Goal: Communication & Community: Participate in discussion

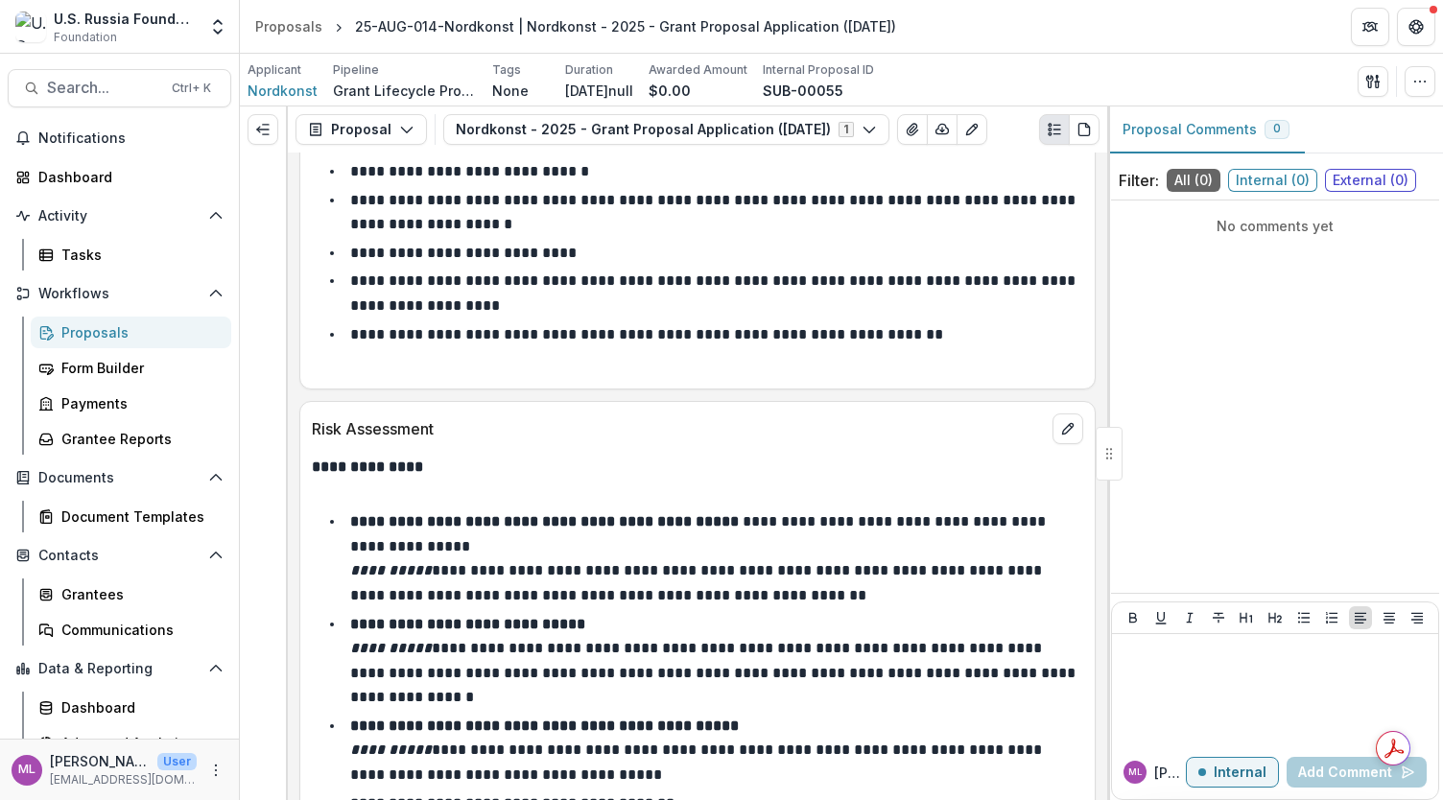
scroll to position [10349, 0]
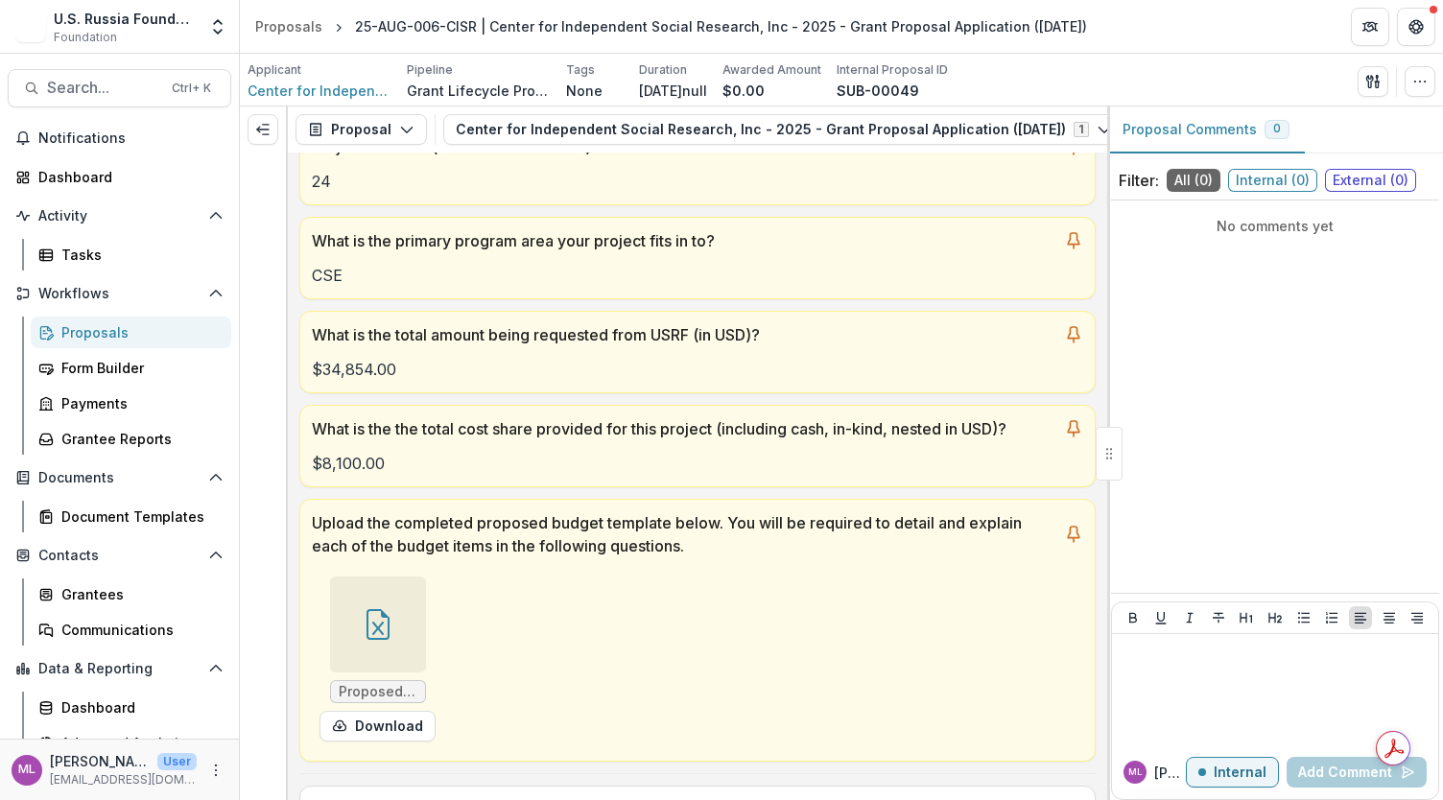
scroll to position [412, 0]
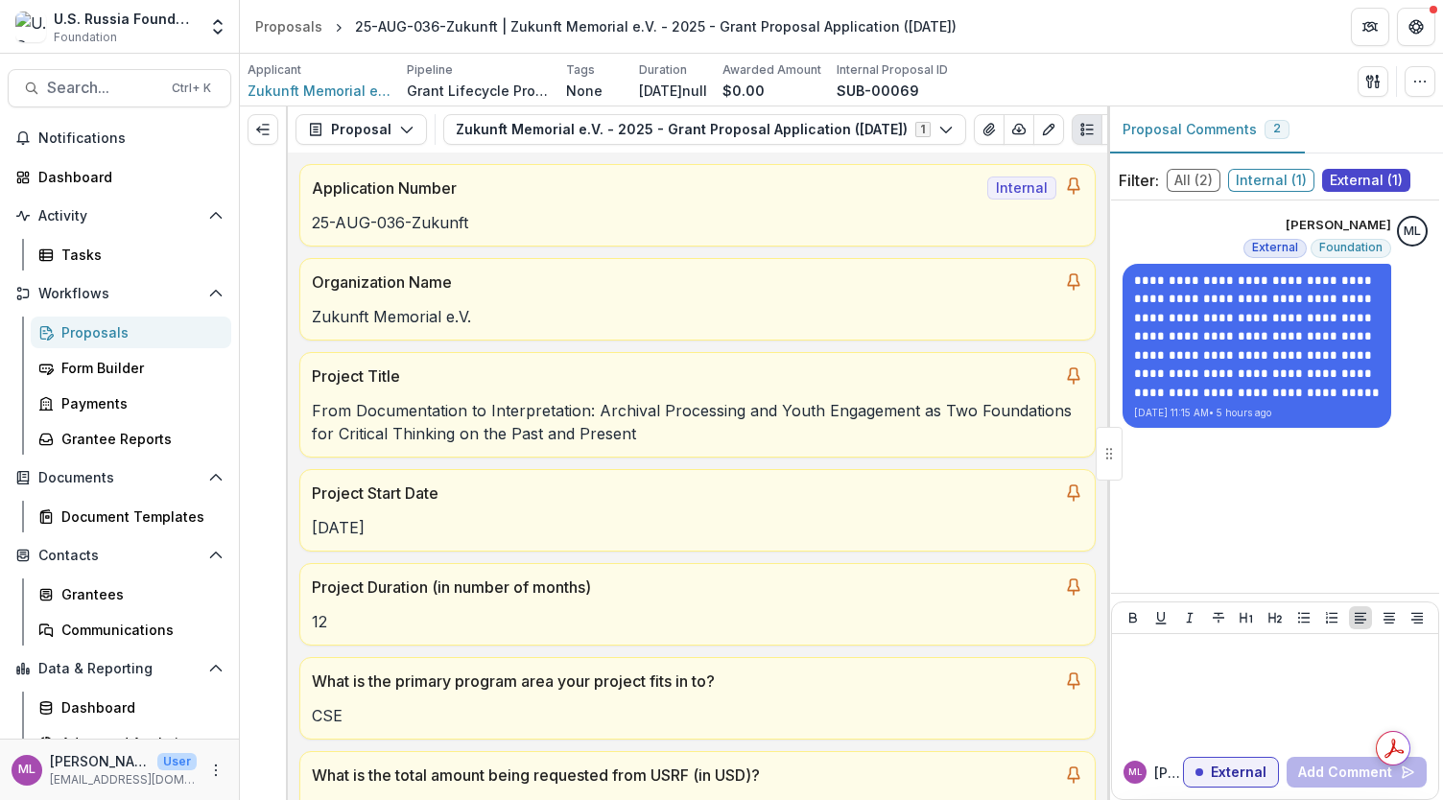
scroll to position [6652, 0]
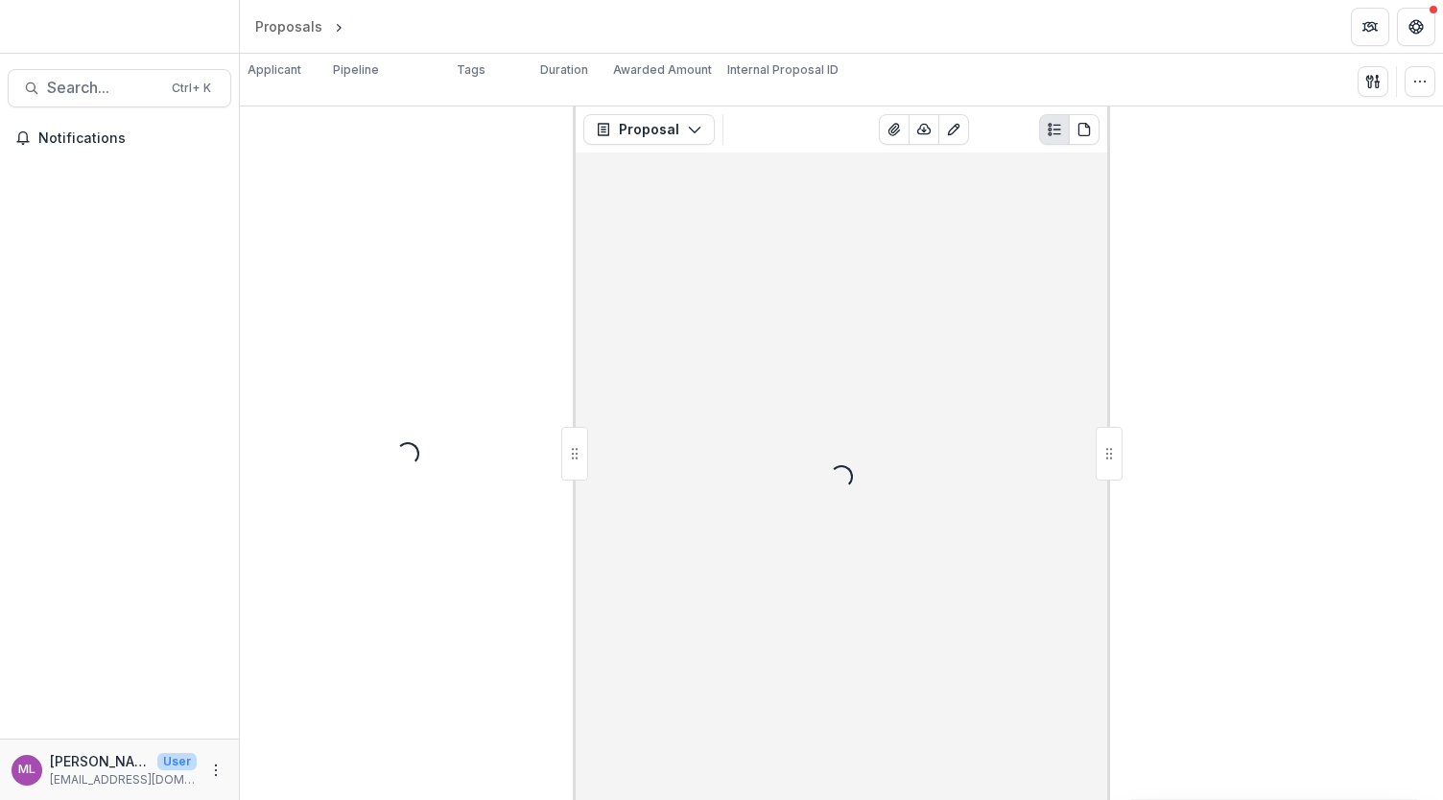
click at [108, 31] on div at bounding box center [119, 30] width 239 height 45
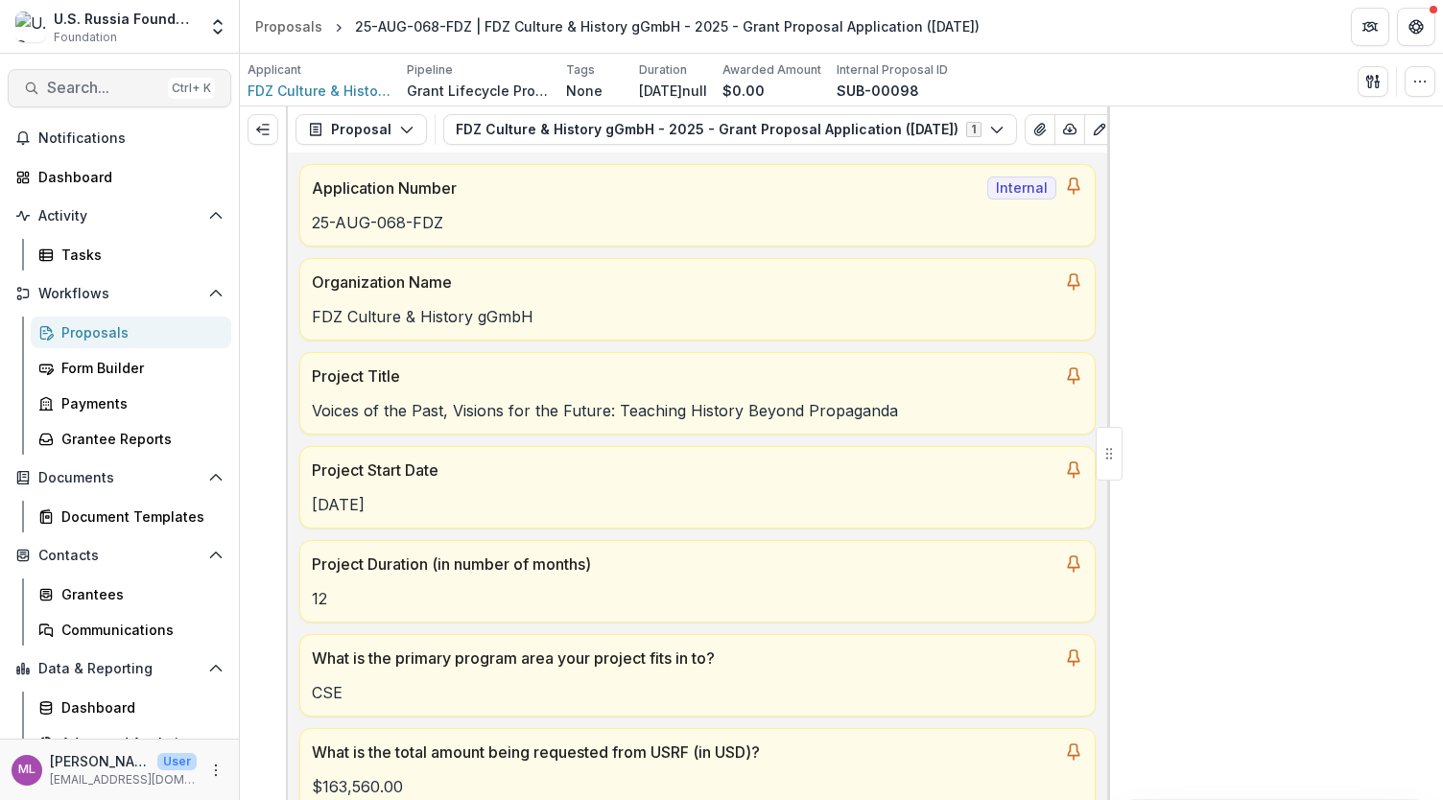
click at [85, 83] on span "Search..." at bounding box center [103, 88] width 113 height 18
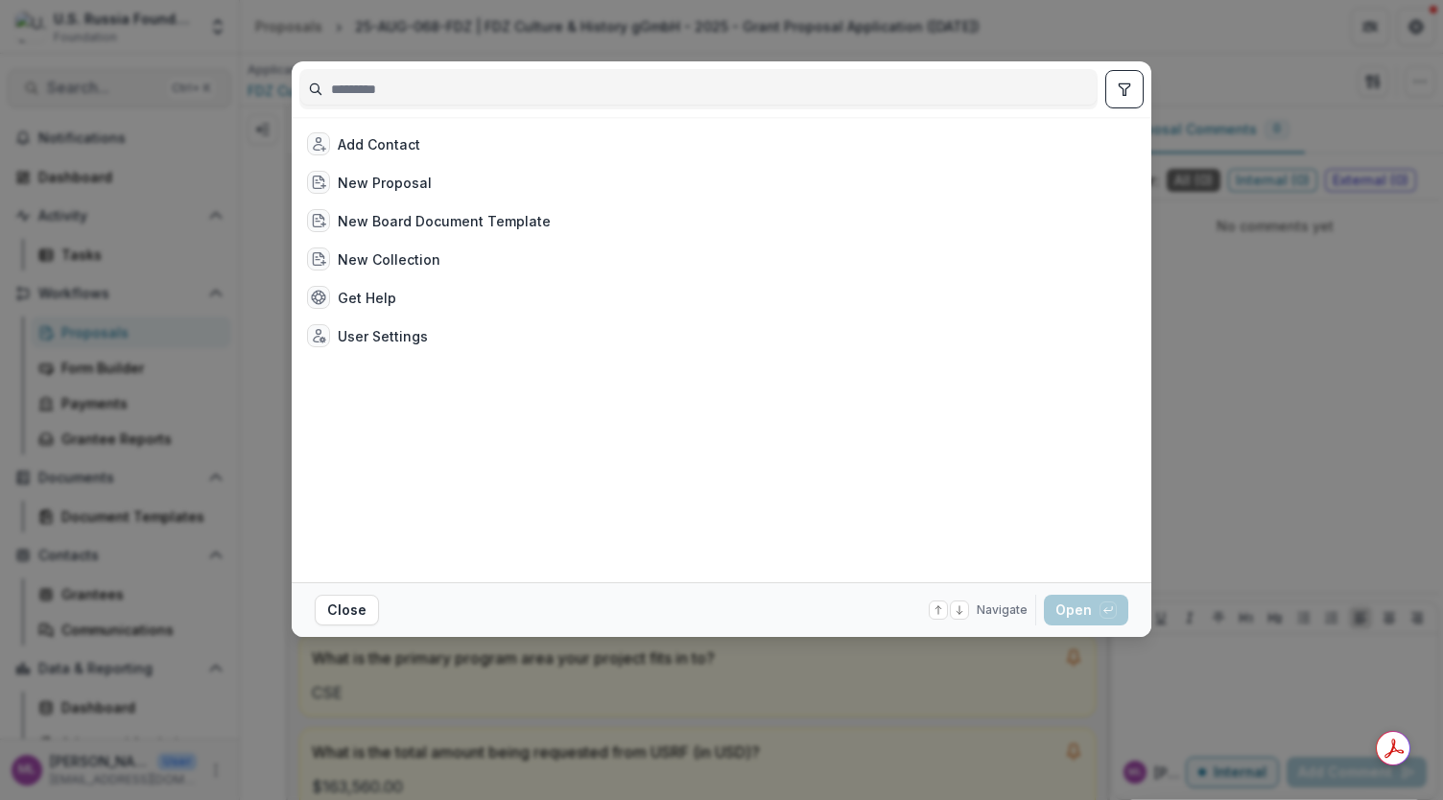
click at [85, 83] on div "Add Contact New Proposal New Board Document Template New Collection Get Help Us…" at bounding box center [721, 400] width 1443 height 800
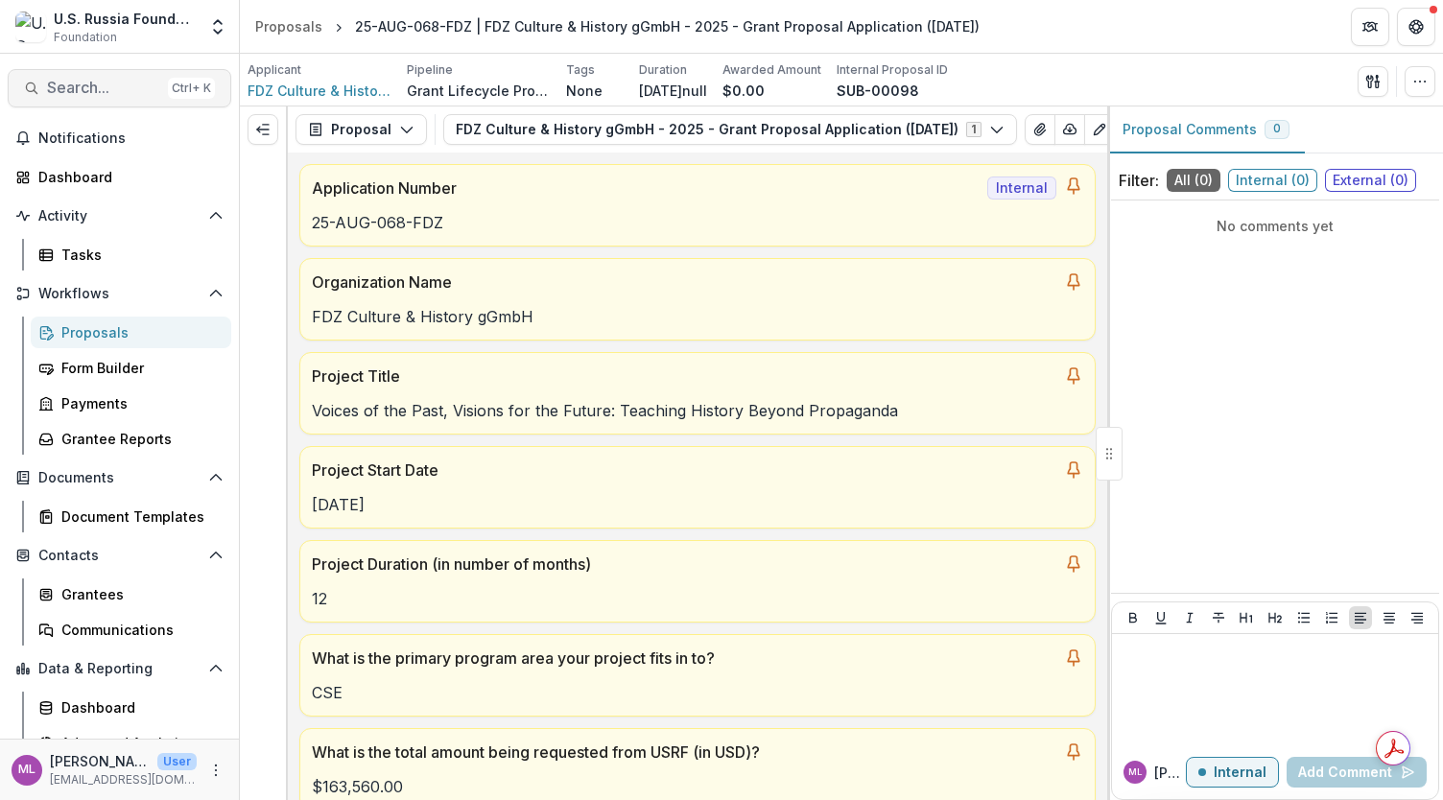
click at [85, 83] on span "Search..." at bounding box center [103, 88] width 113 height 18
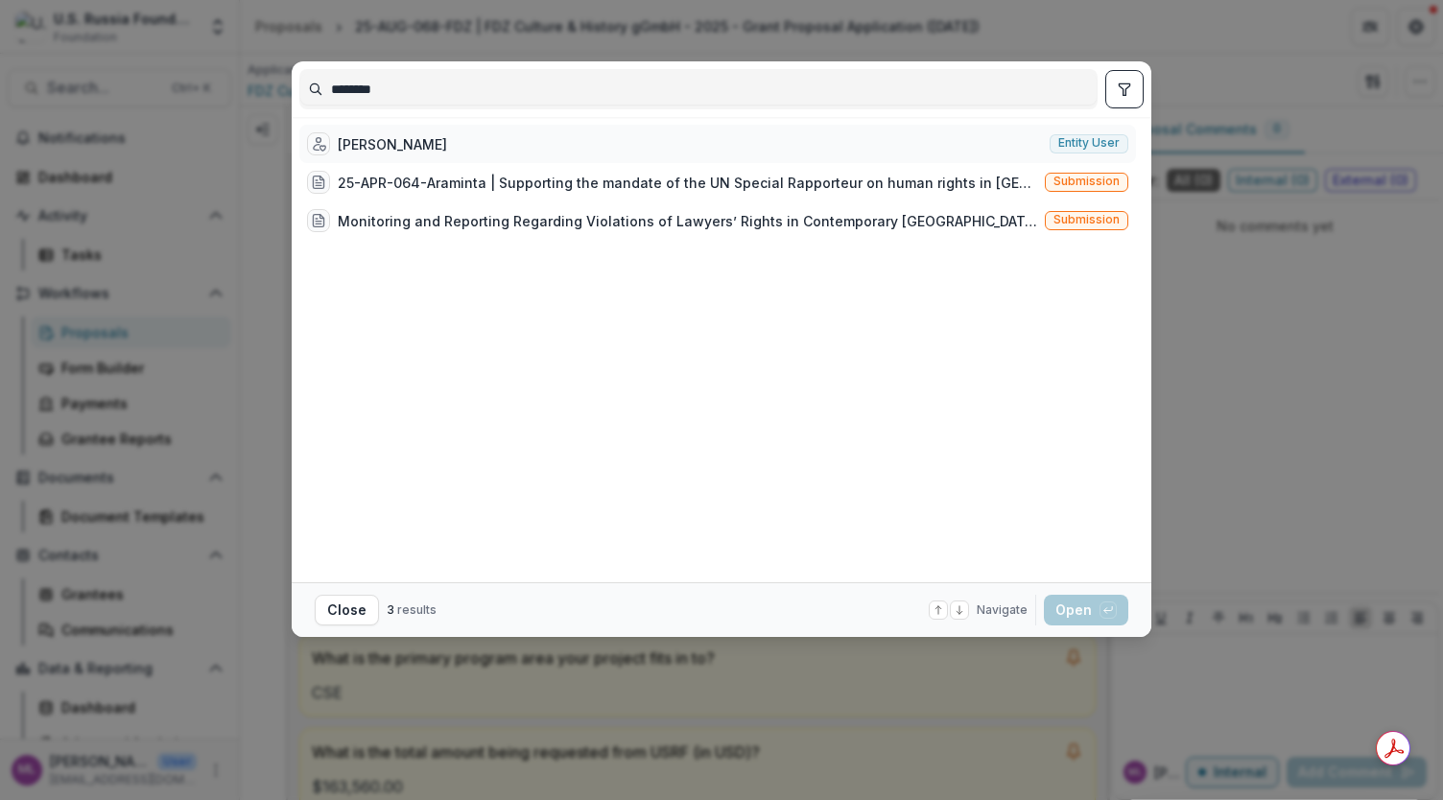
type input "********"
click at [365, 142] on div "Marianna Yarovskaya" at bounding box center [392, 144] width 109 height 20
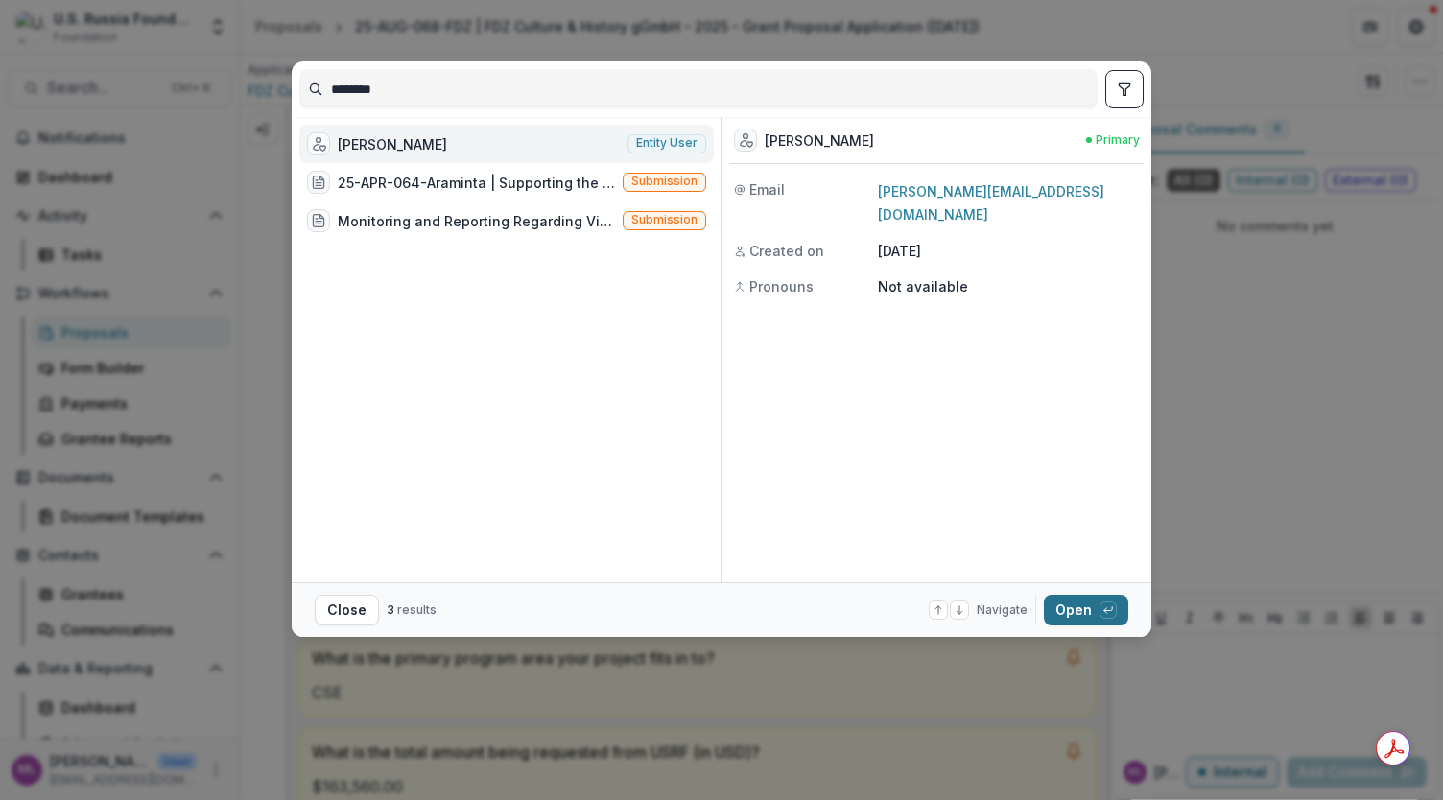
click at [1080, 603] on button "Open with enter key" at bounding box center [1086, 610] width 84 height 31
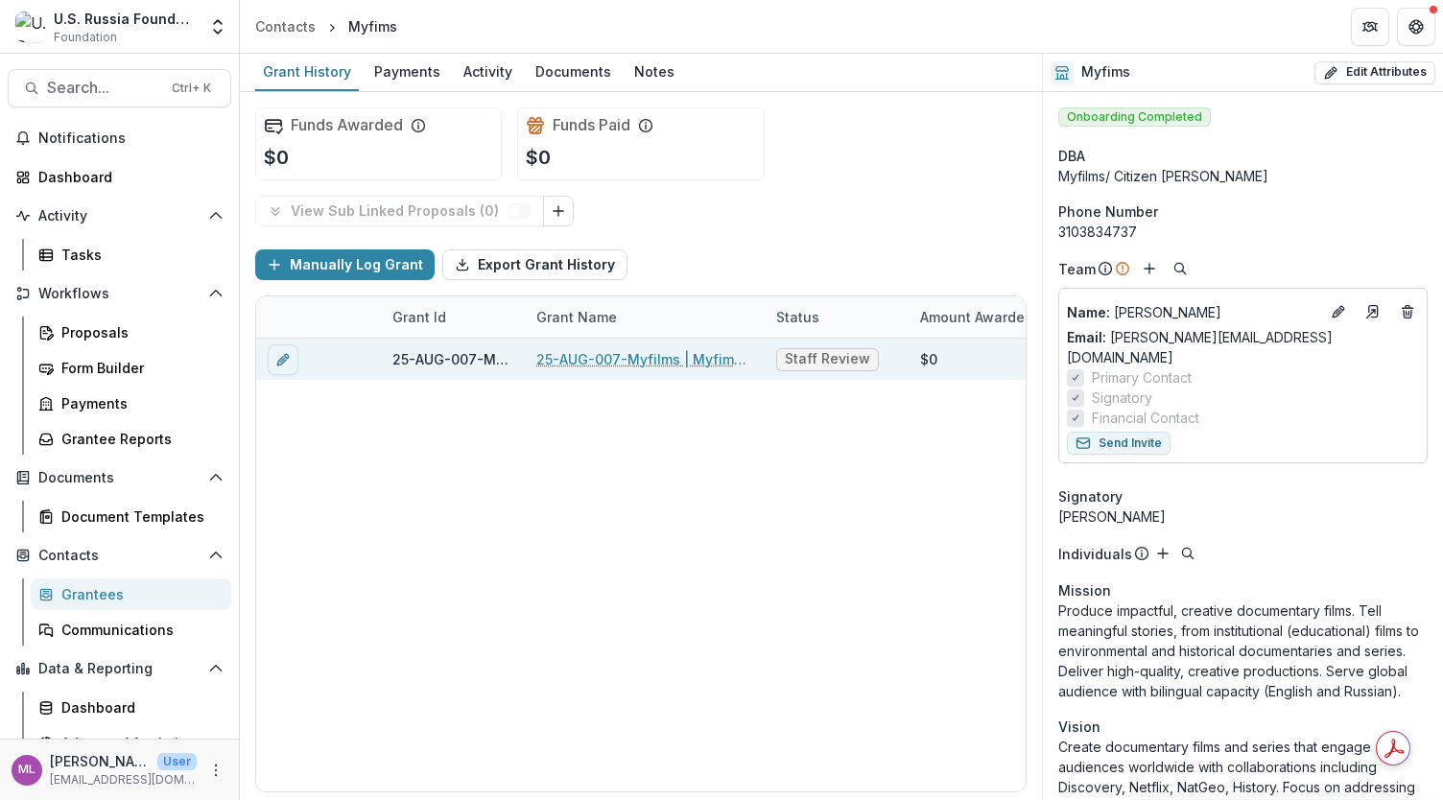
click at [662, 360] on link "25-AUG-007-Myfilms | Myfims - 2025 - Grant Proposal Application ([DATE])" at bounding box center [644, 359] width 217 height 20
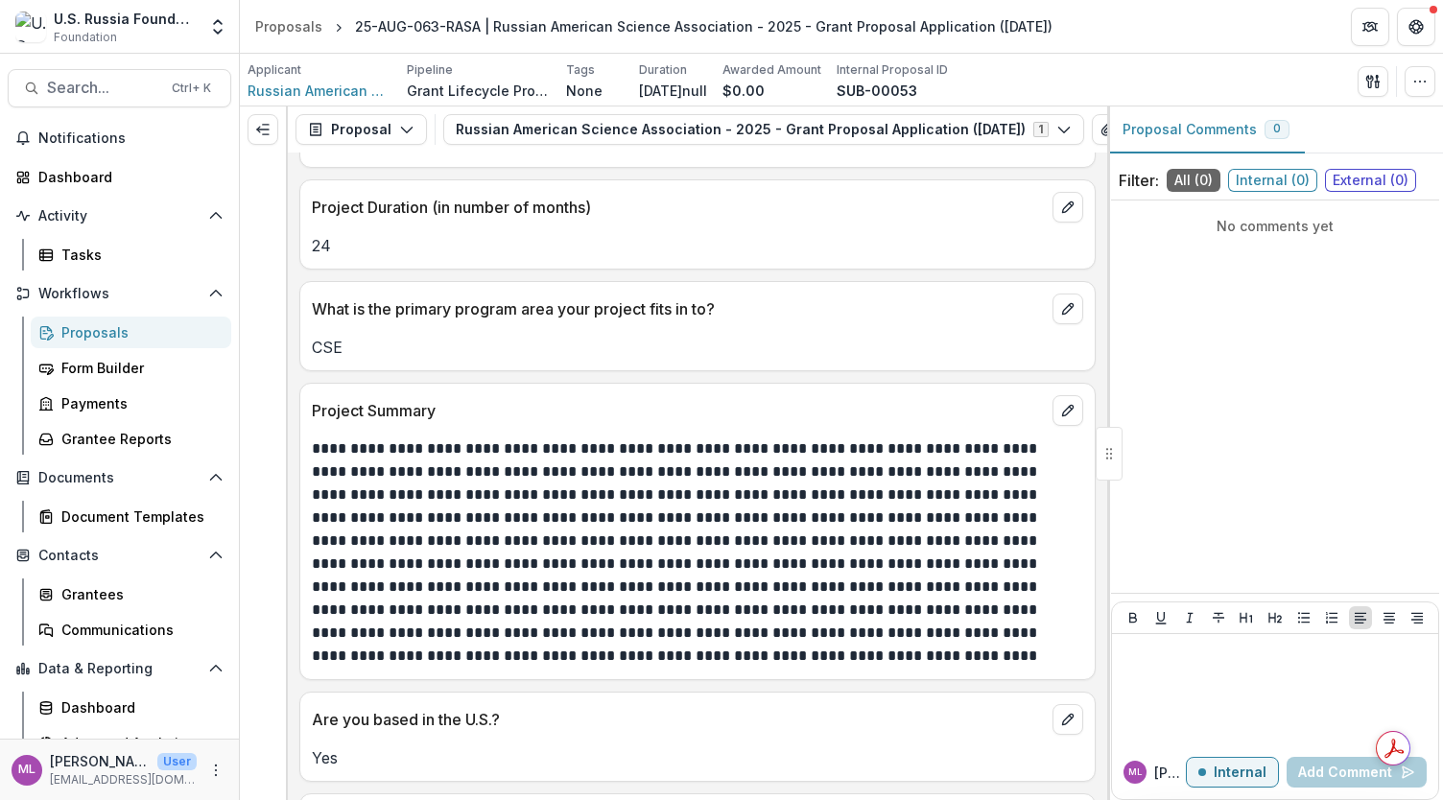
scroll to position [1601, 0]
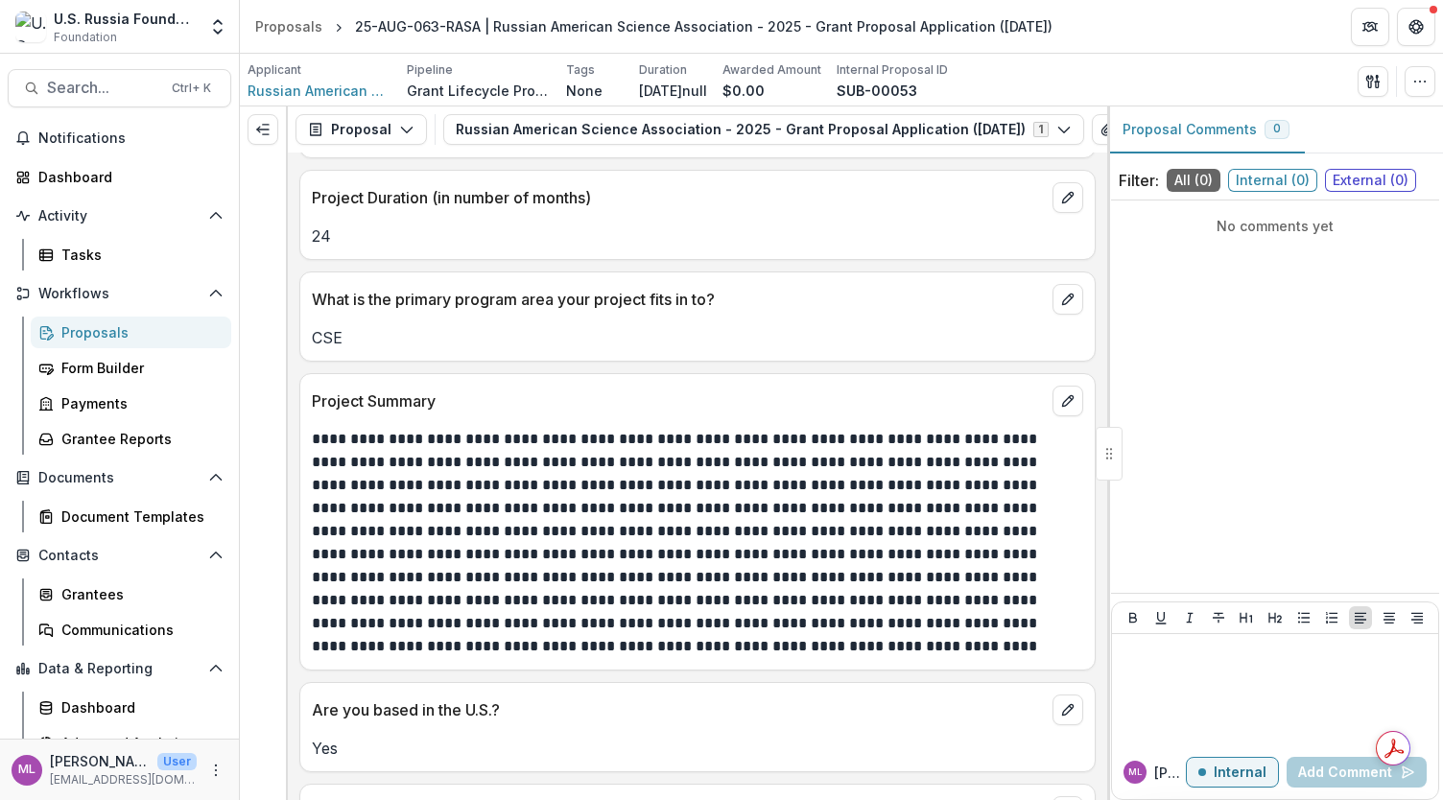
click at [694, 92] on p "Mar 1, 2025null" at bounding box center [673, 91] width 68 height 20
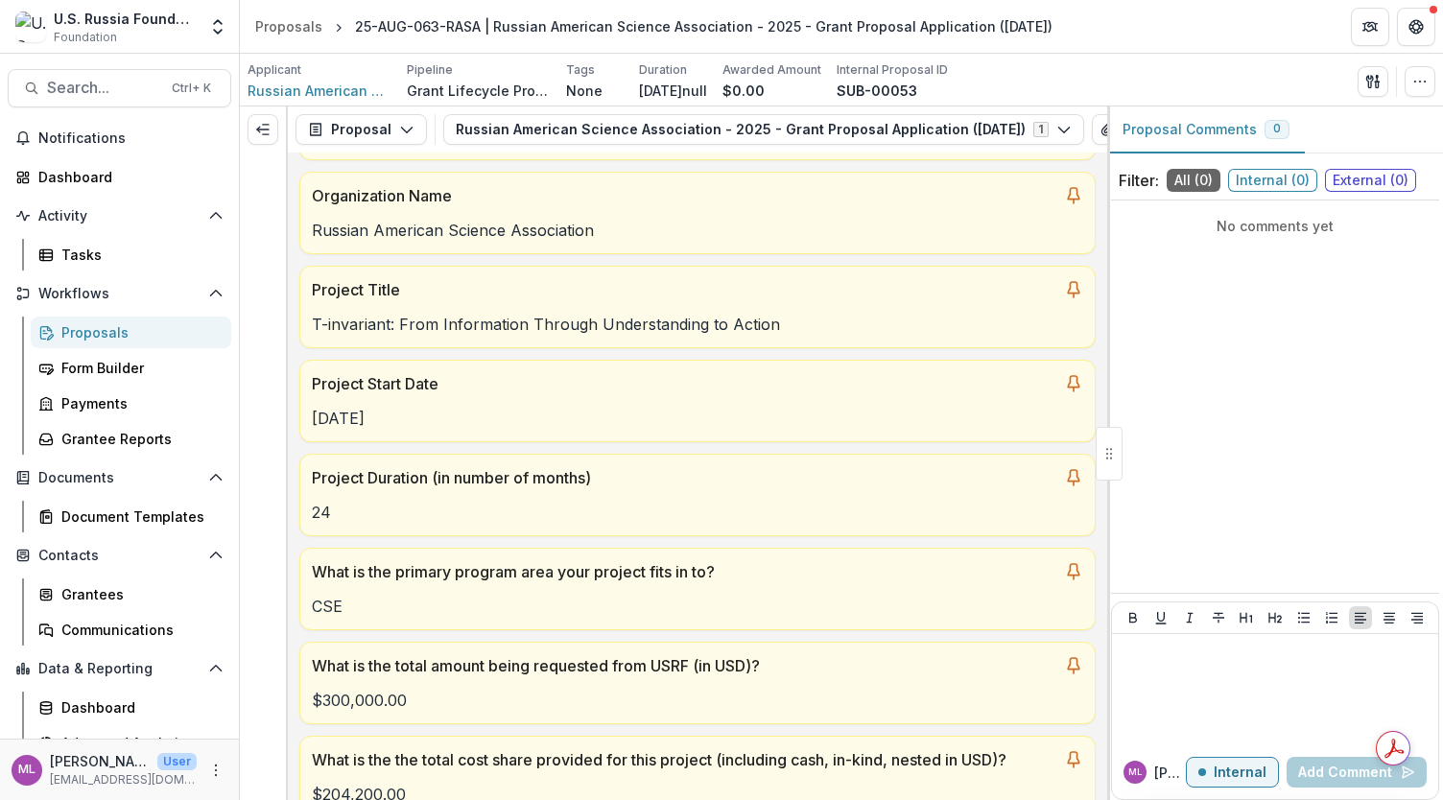
scroll to position [84, 0]
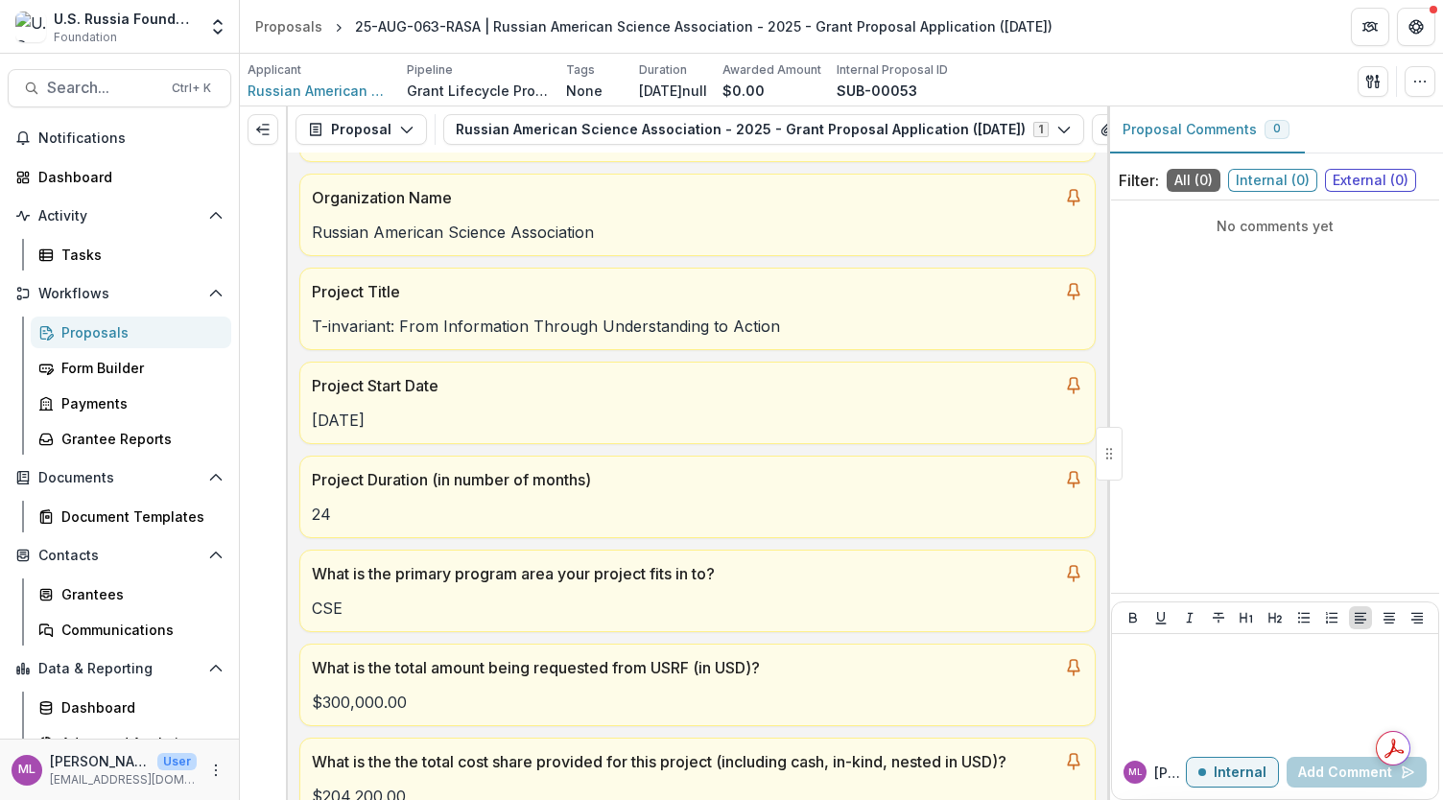
click at [1377, 179] on span "External ( 0 )" at bounding box center [1370, 180] width 91 height 23
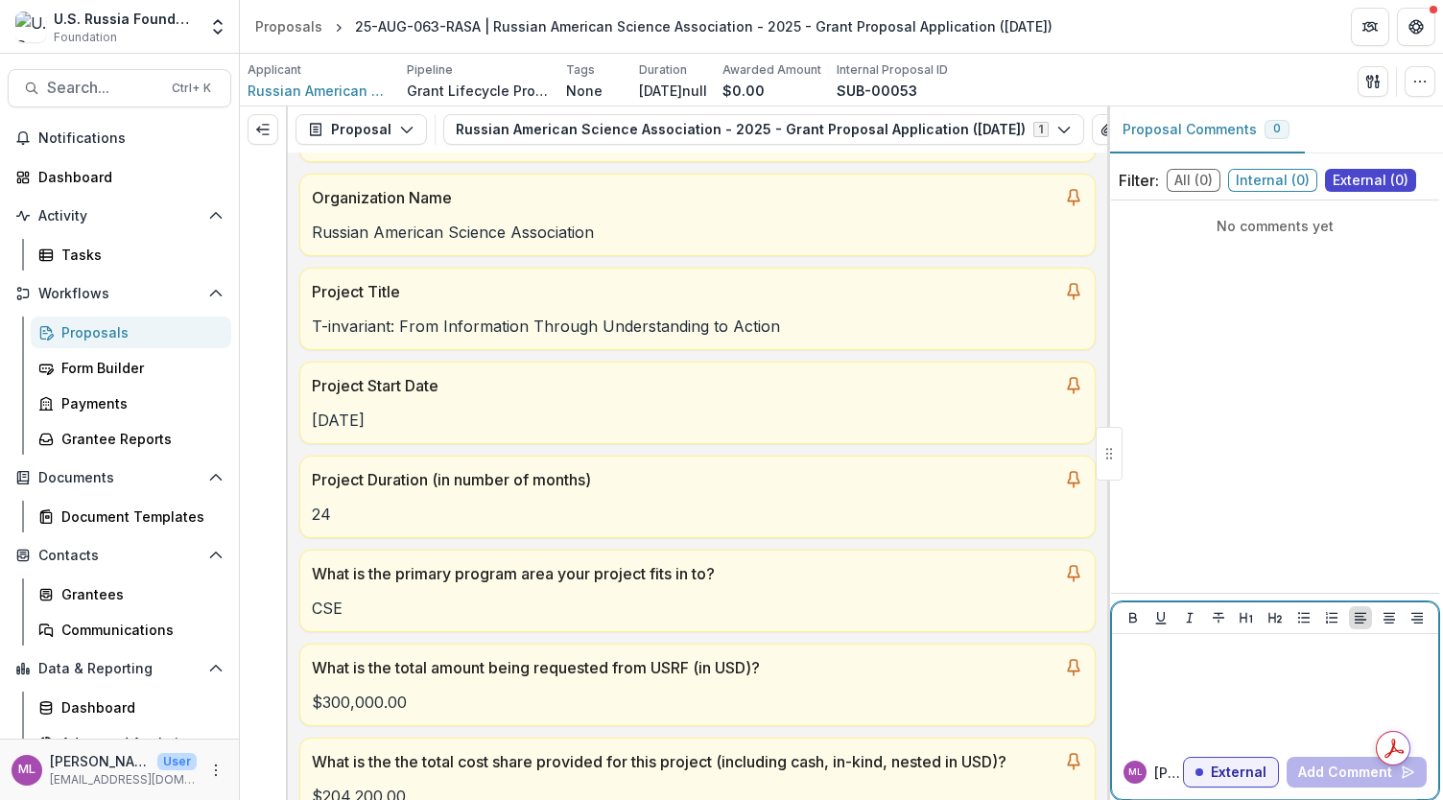
click at [1171, 685] on div at bounding box center [1274, 690] width 311 height 96
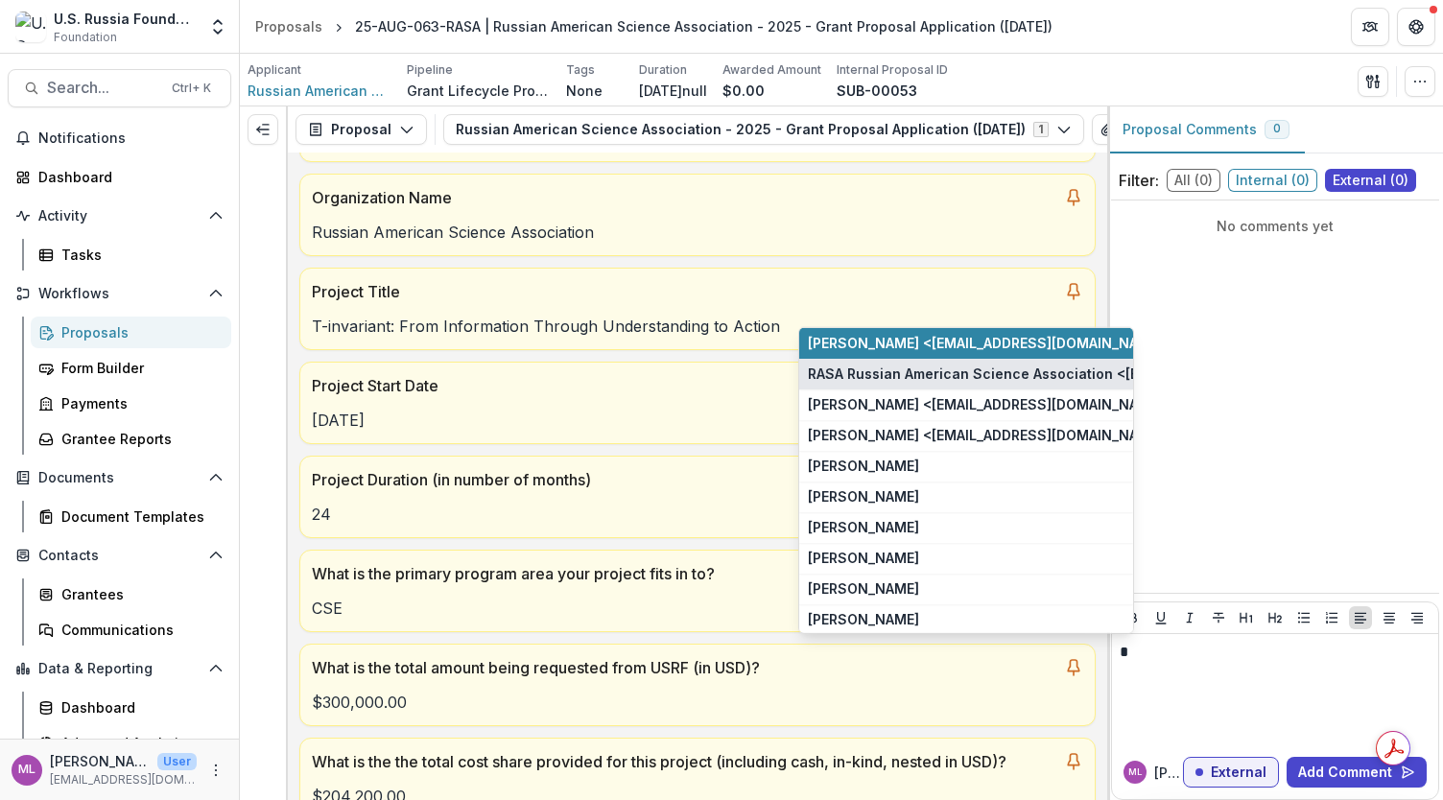
click at [899, 379] on button "RASA Russian American Science Association <inforasausa@gmail.com> <inforasausa@…" at bounding box center [966, 374] width 334 height 31
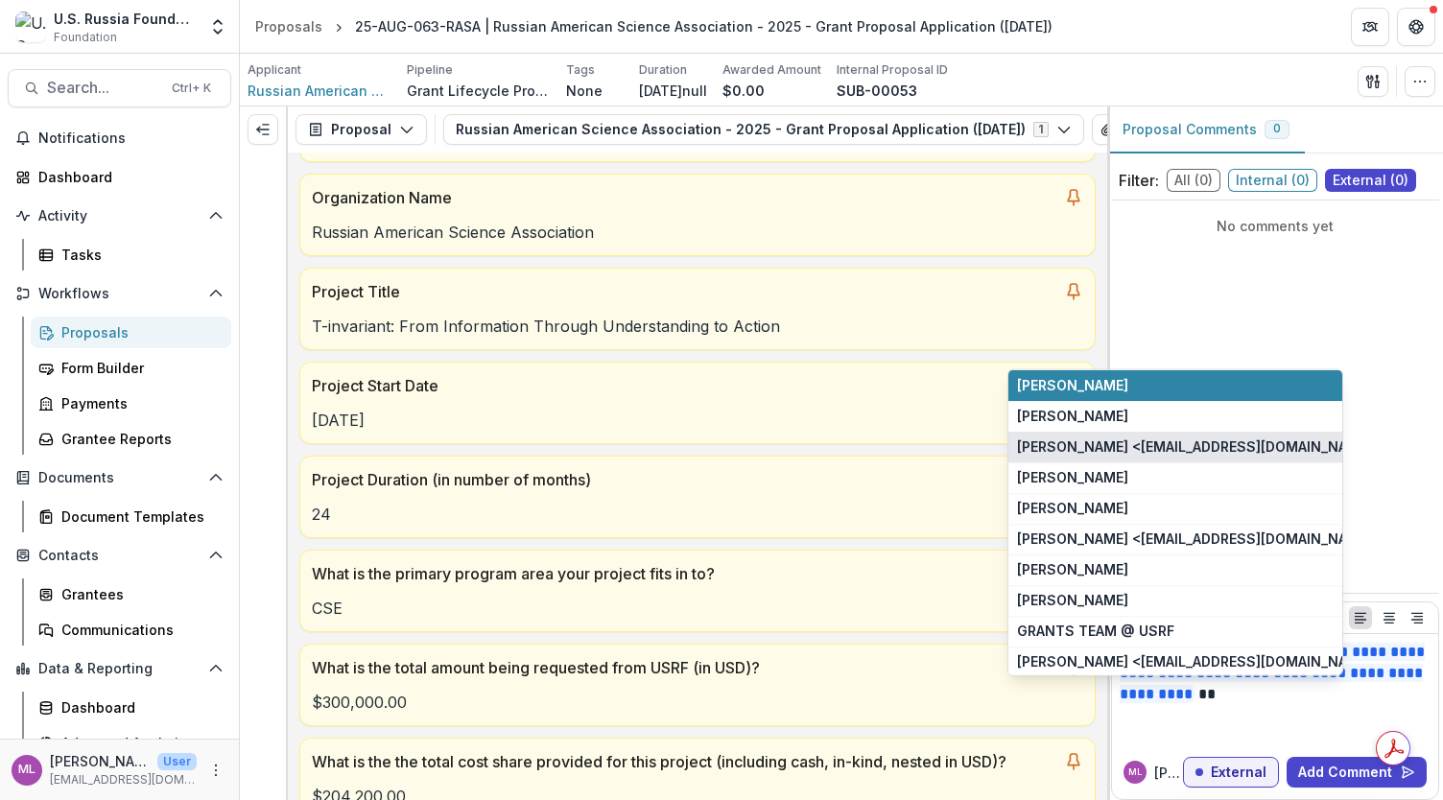
click at [1066, 444] on button "Alexander Kabanov <skabanov@me.com> <skabanov@me.com>" at bounding box center [1175, 447] width 334 height 31
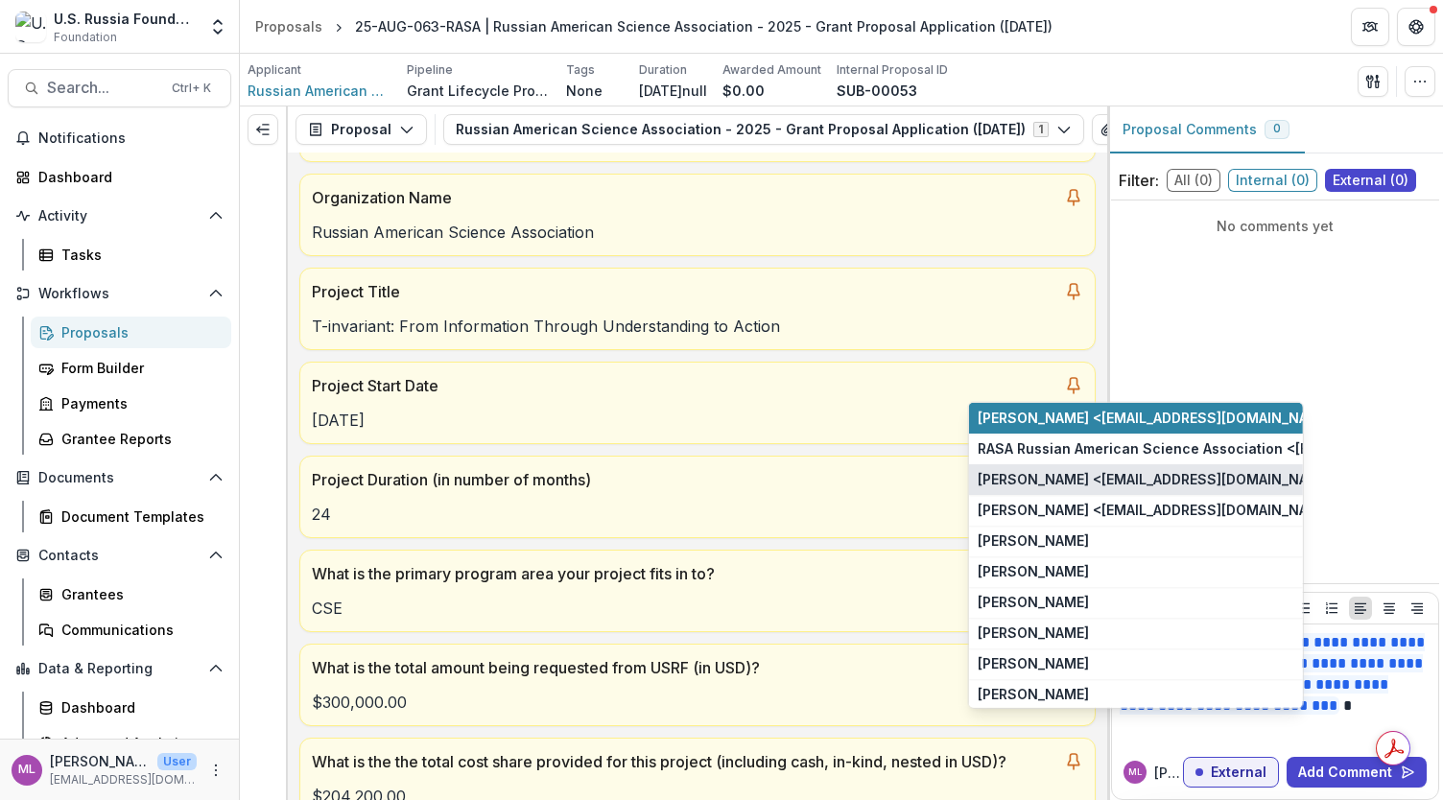
click at [1047, 475] on button "Tatiana Grigorieva <tsg1204@gmail.com> <tsg1204@gmail.com>" at bounding box center [1136, 479] width 334 height 31
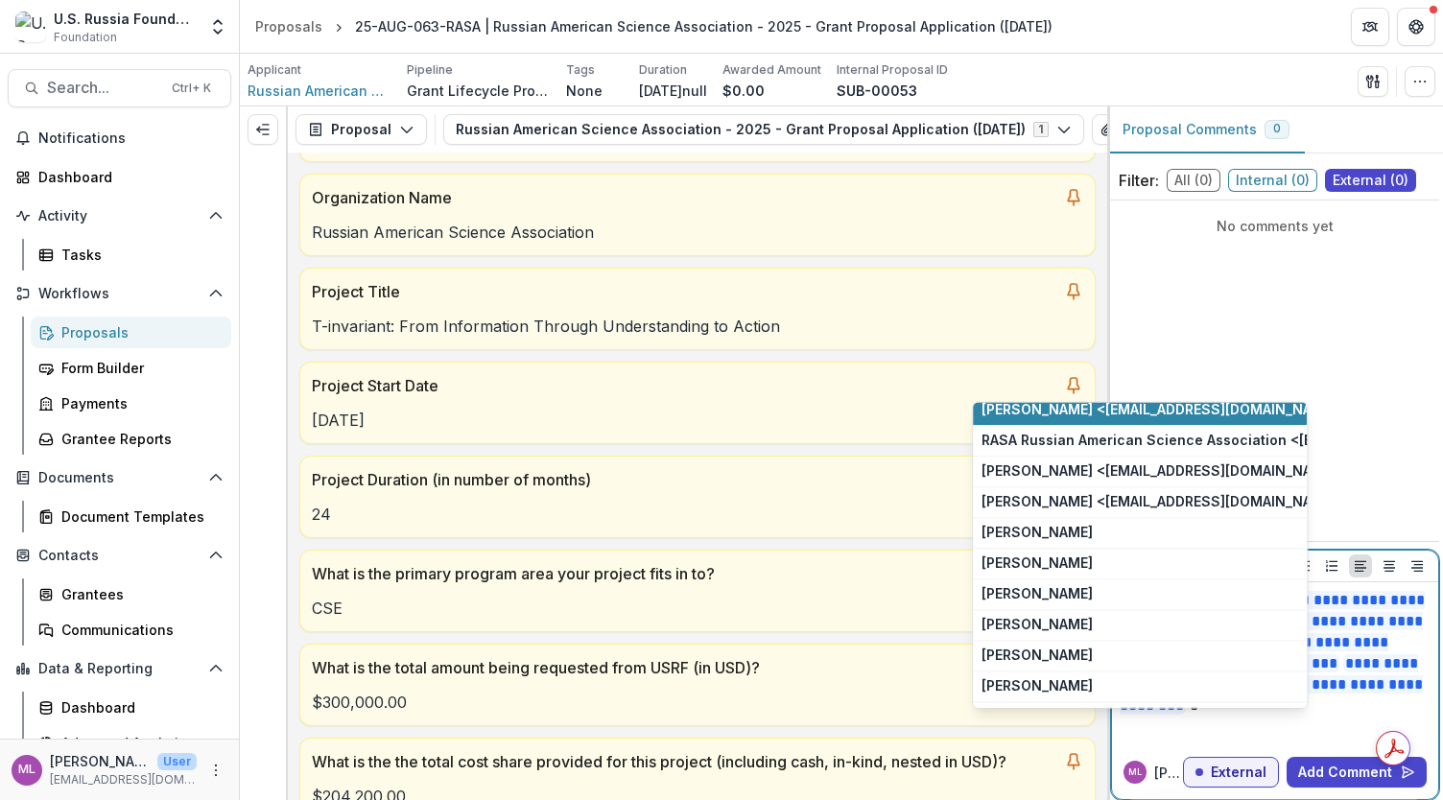
scroll to position [0, 0]
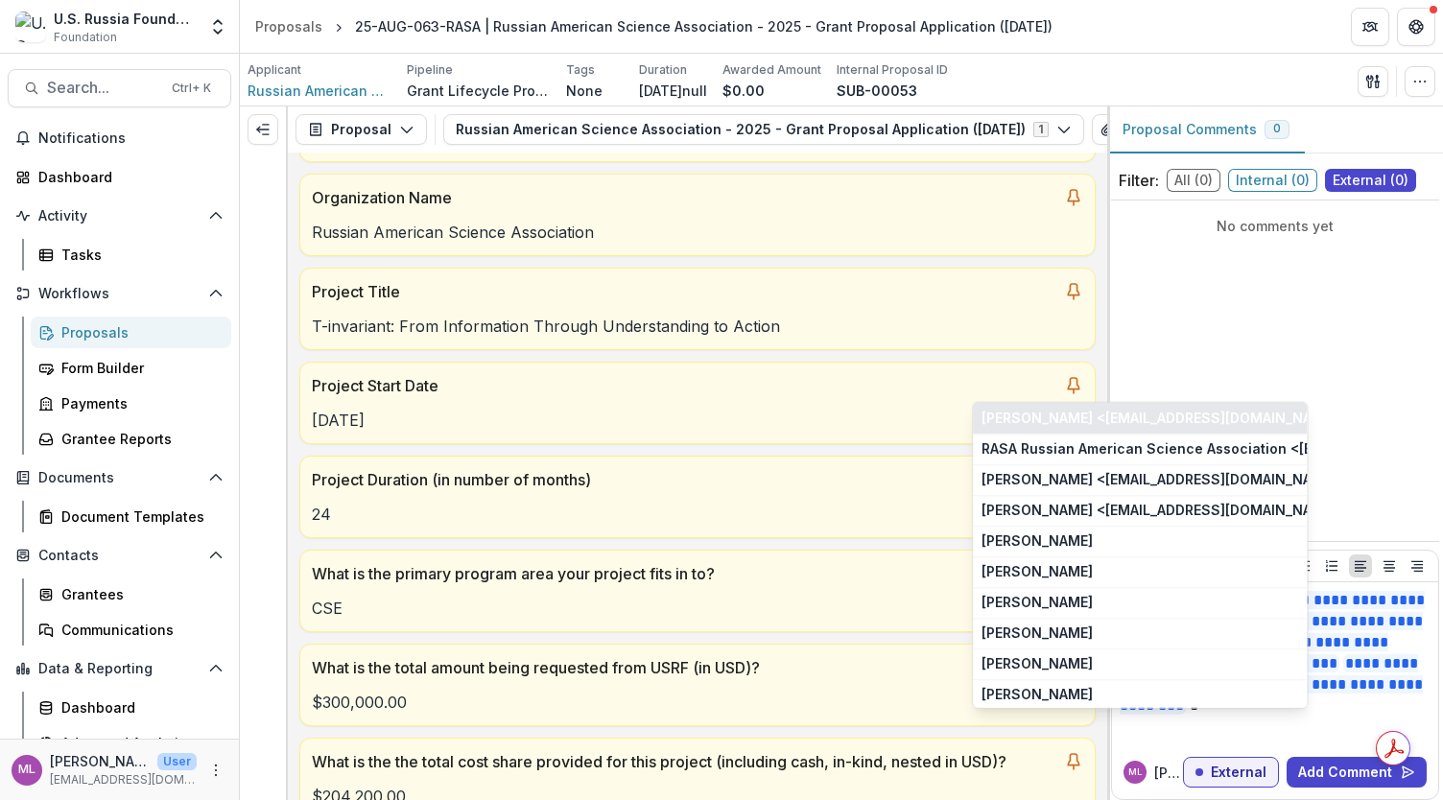
click at [1223, 420] on button "Olga Orlova <omorlova@gmail.com> <omorlova@gmail.com>" at bounding box center [1140, 418] width 334 height 31
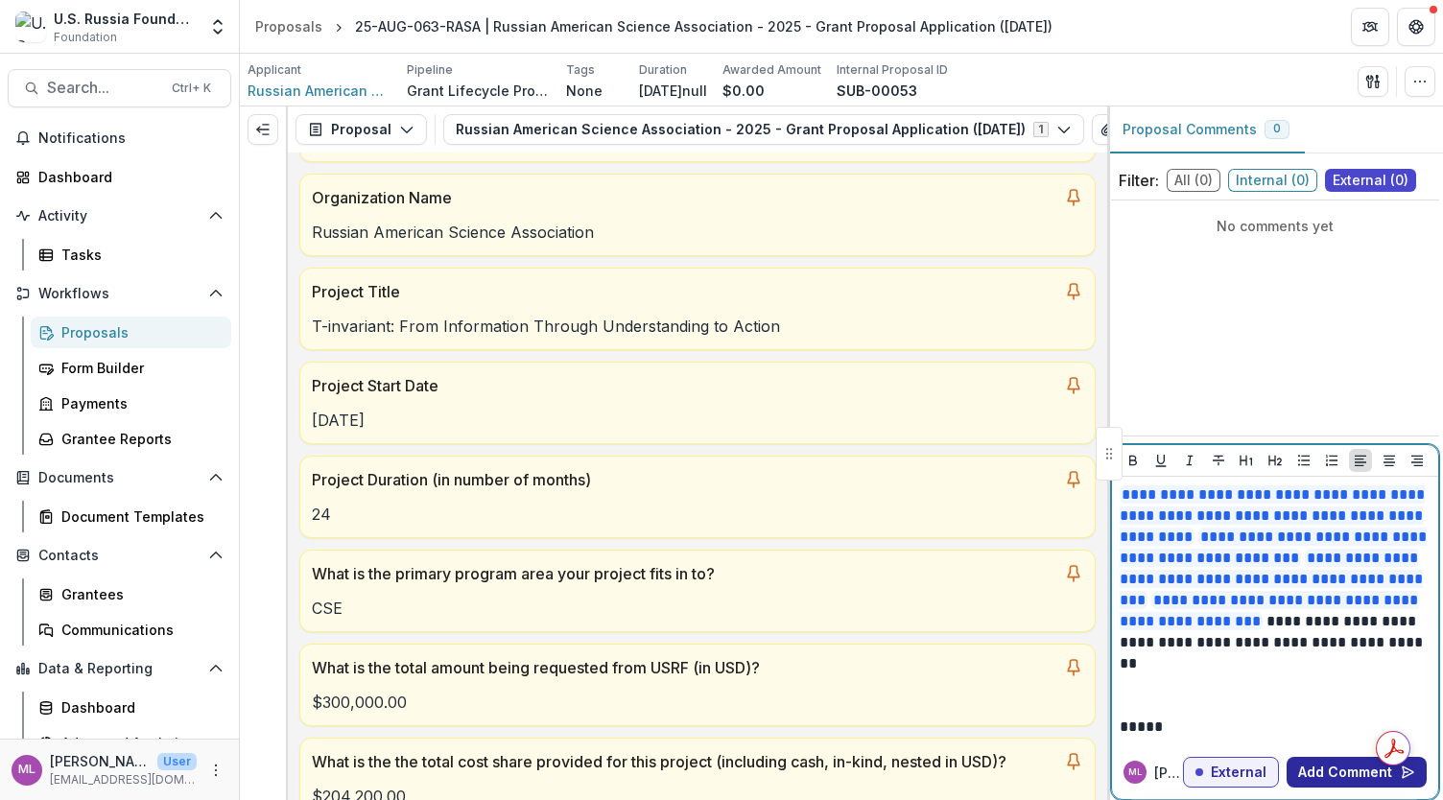
click at [1320, 774] on button "Add Comment" at bounding box center [1356, 772] width 140 height 31
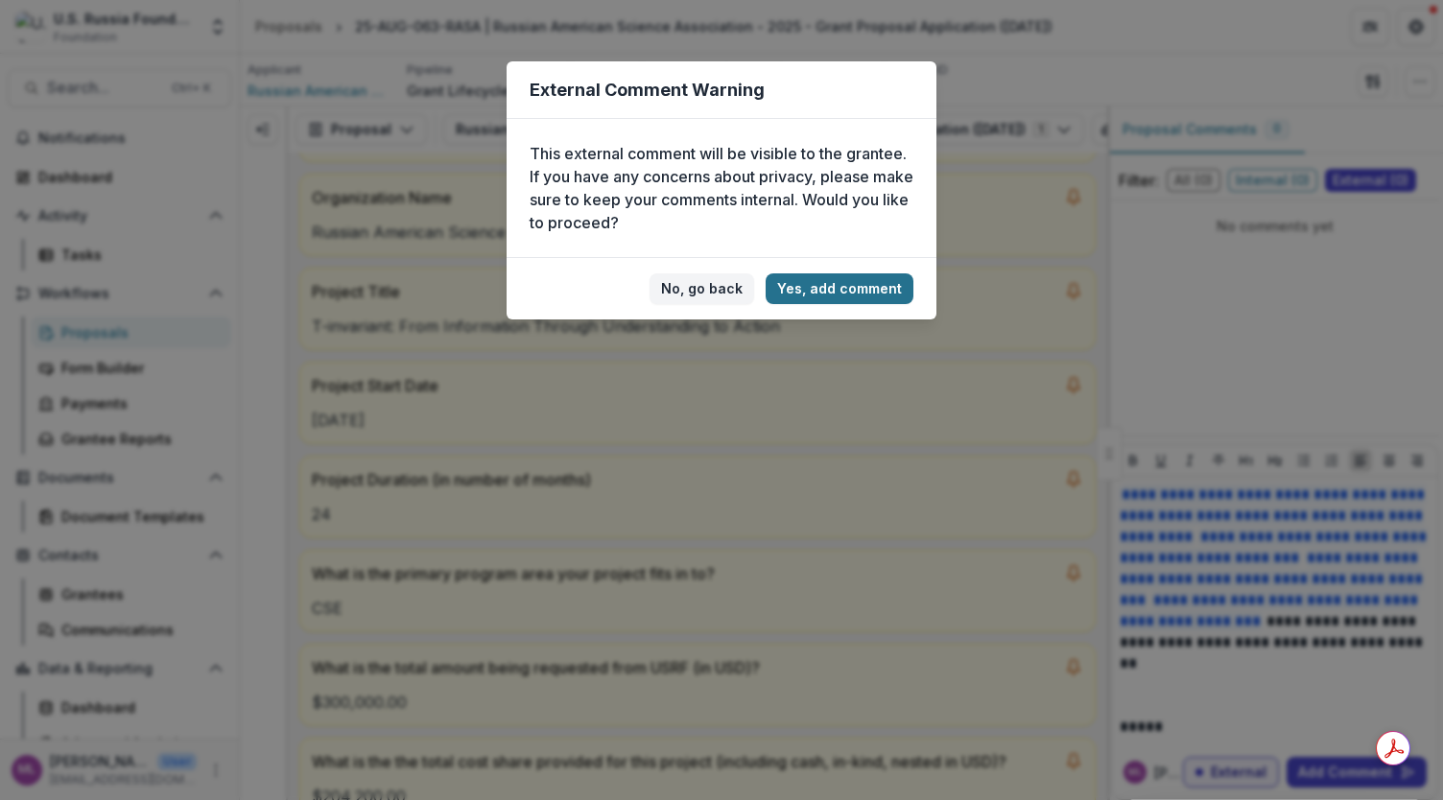
click at [842, 286] on button "Yes, add comment" at bounding box center [839, 288] width 148 height 31
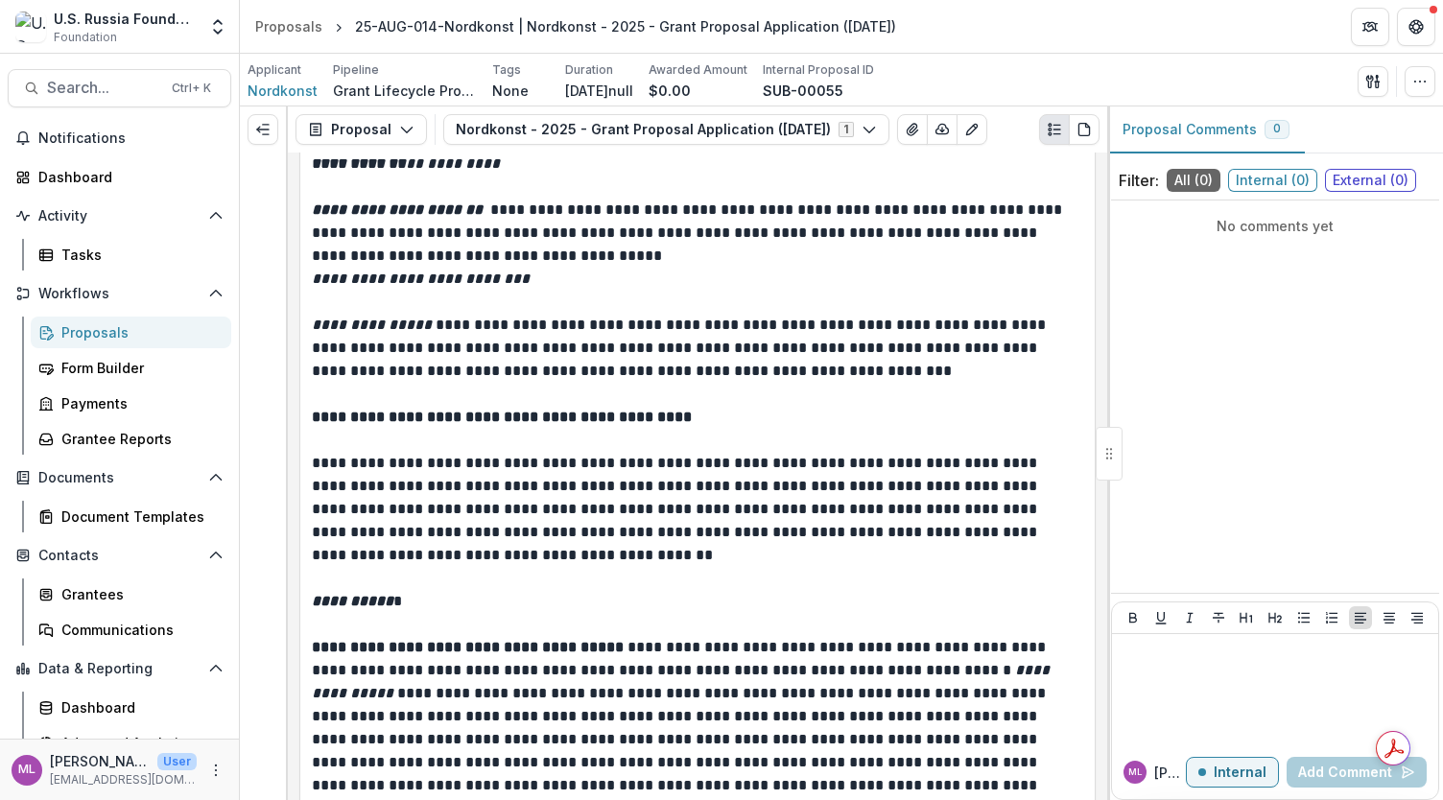
scroll to position [5599, 0]
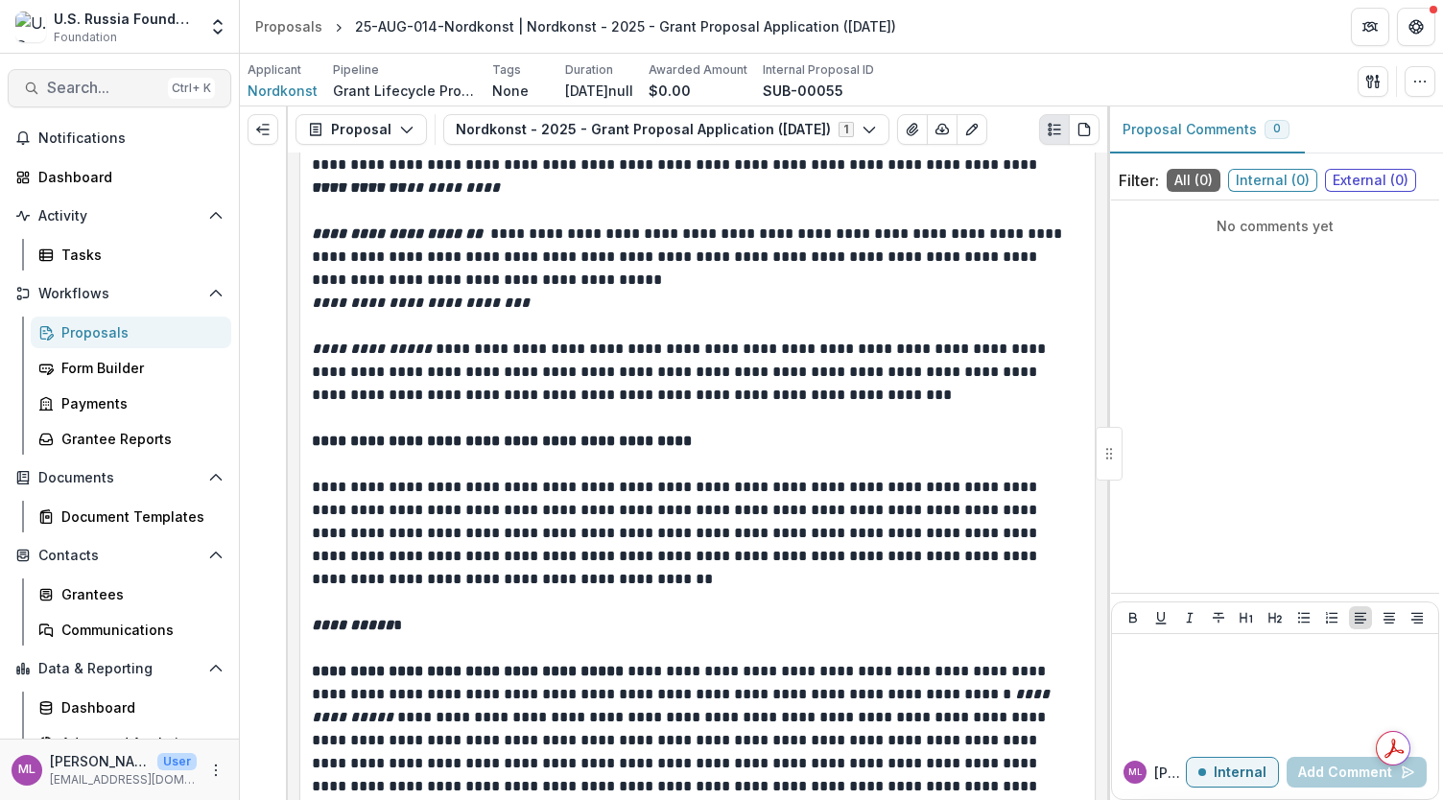
click at [98, 101] on button "Search... Ctrl + K" at bounding box center [119, 88] width 223 height 38
type input "****"
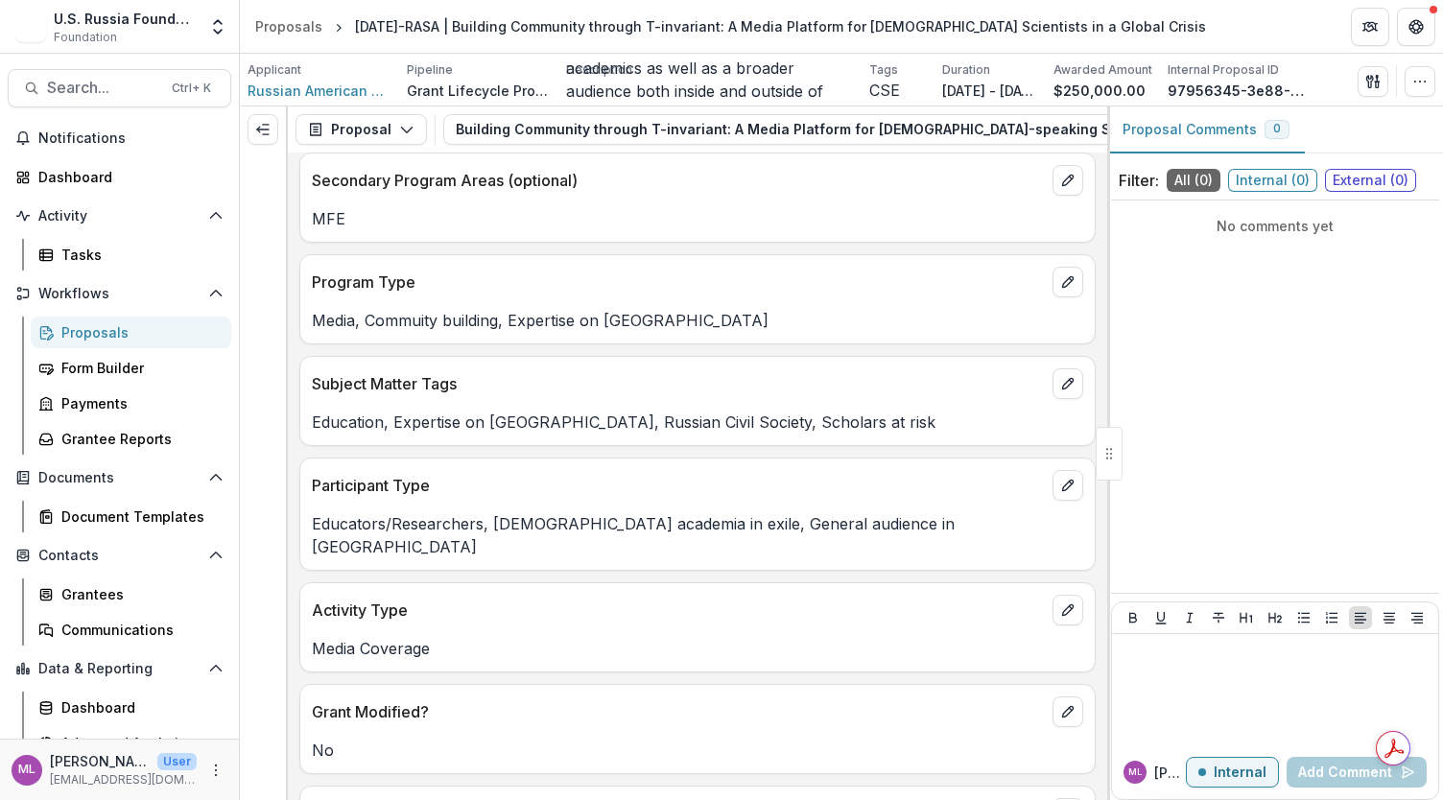
scroll to position [652, 0]
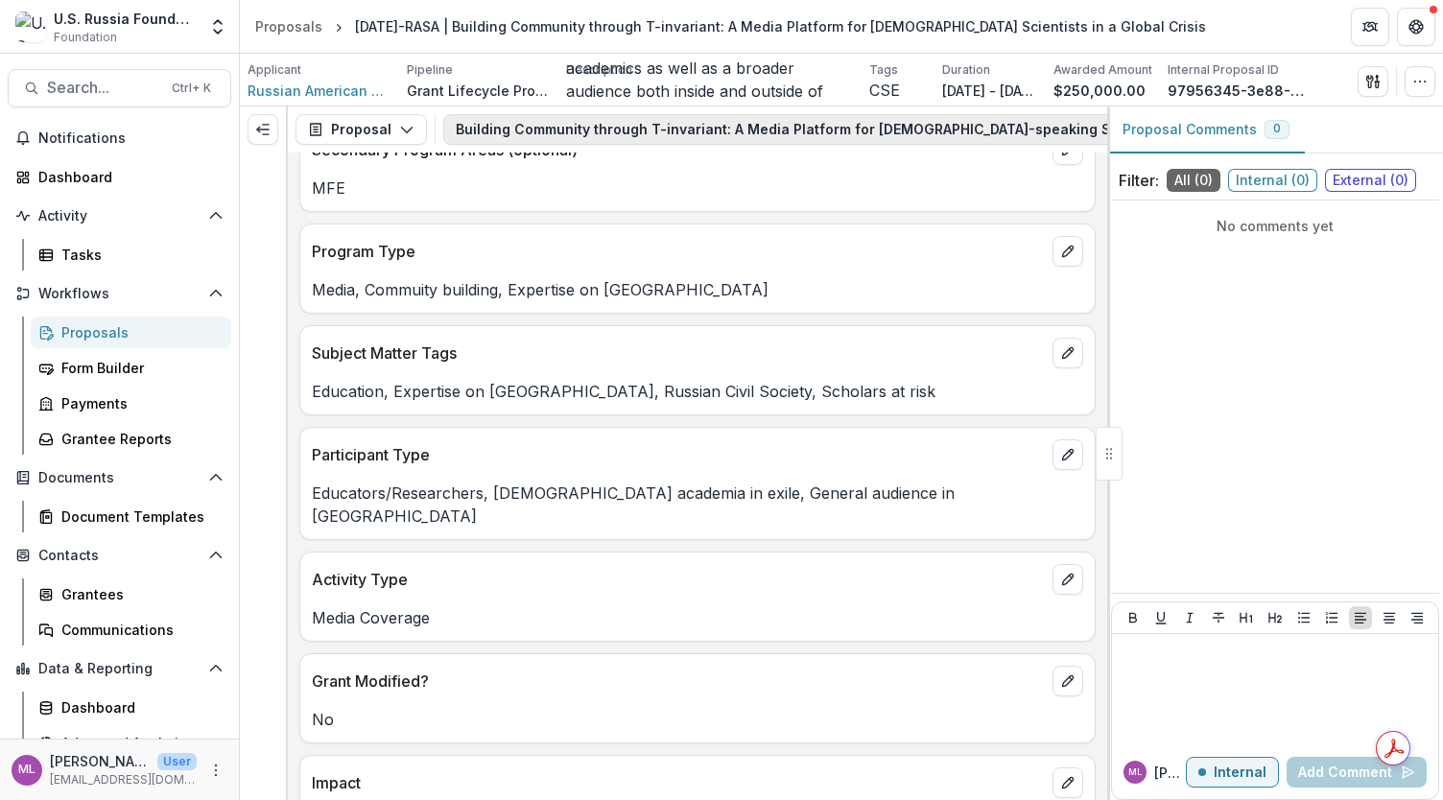
click at [927, 130] on button "Building Community through T-invariant: A Media Platform for Russian-speaking S…" at bounding box center [895, 129] width 905 height 31
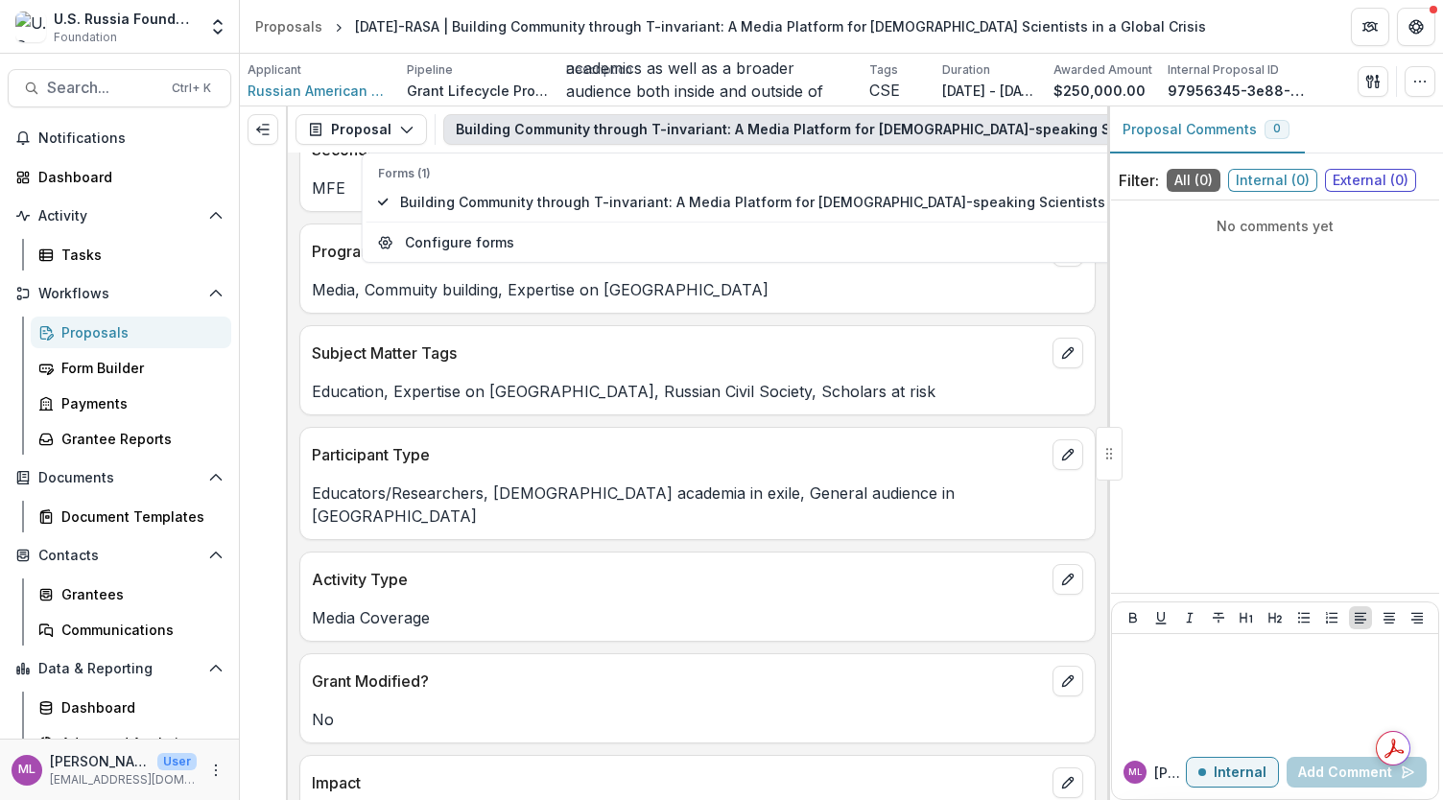
click at [735, 568] on p "Activity Type" at bounding box center [678, 579] width 733 height 23
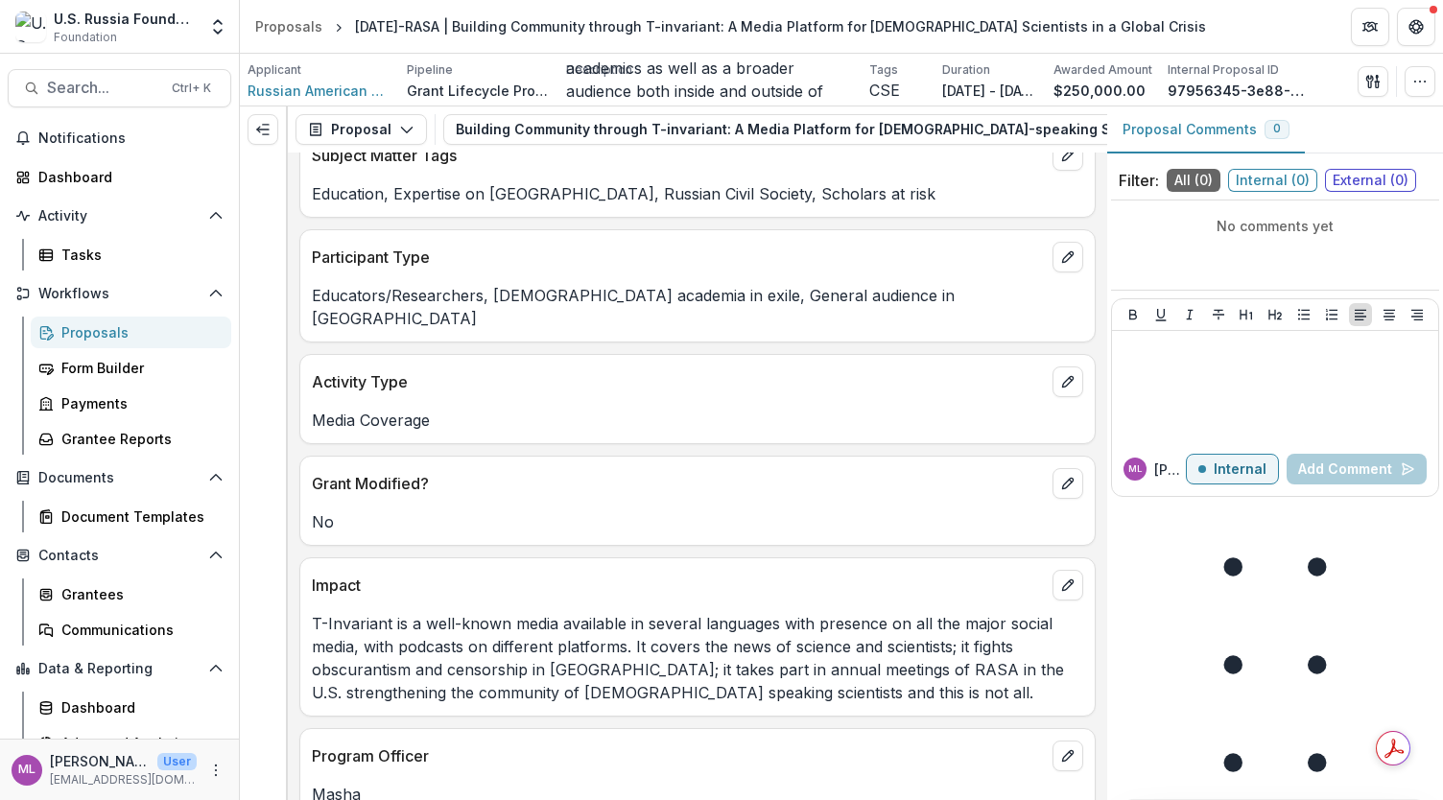
scroll to position [825, 0]
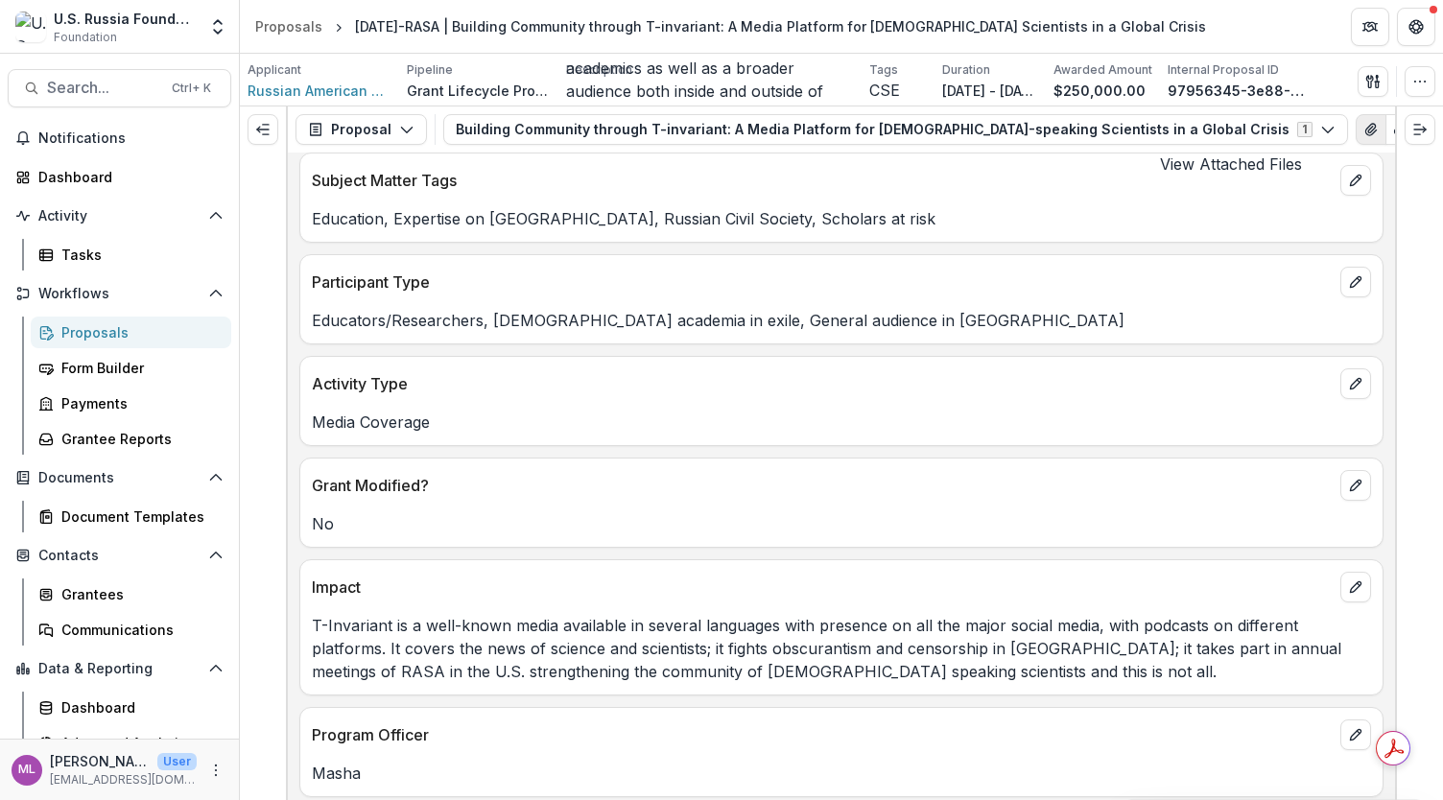
click at [1363, 124] on icon "View Attached Files" at bounding box center [1370, 129] width 15 height 15
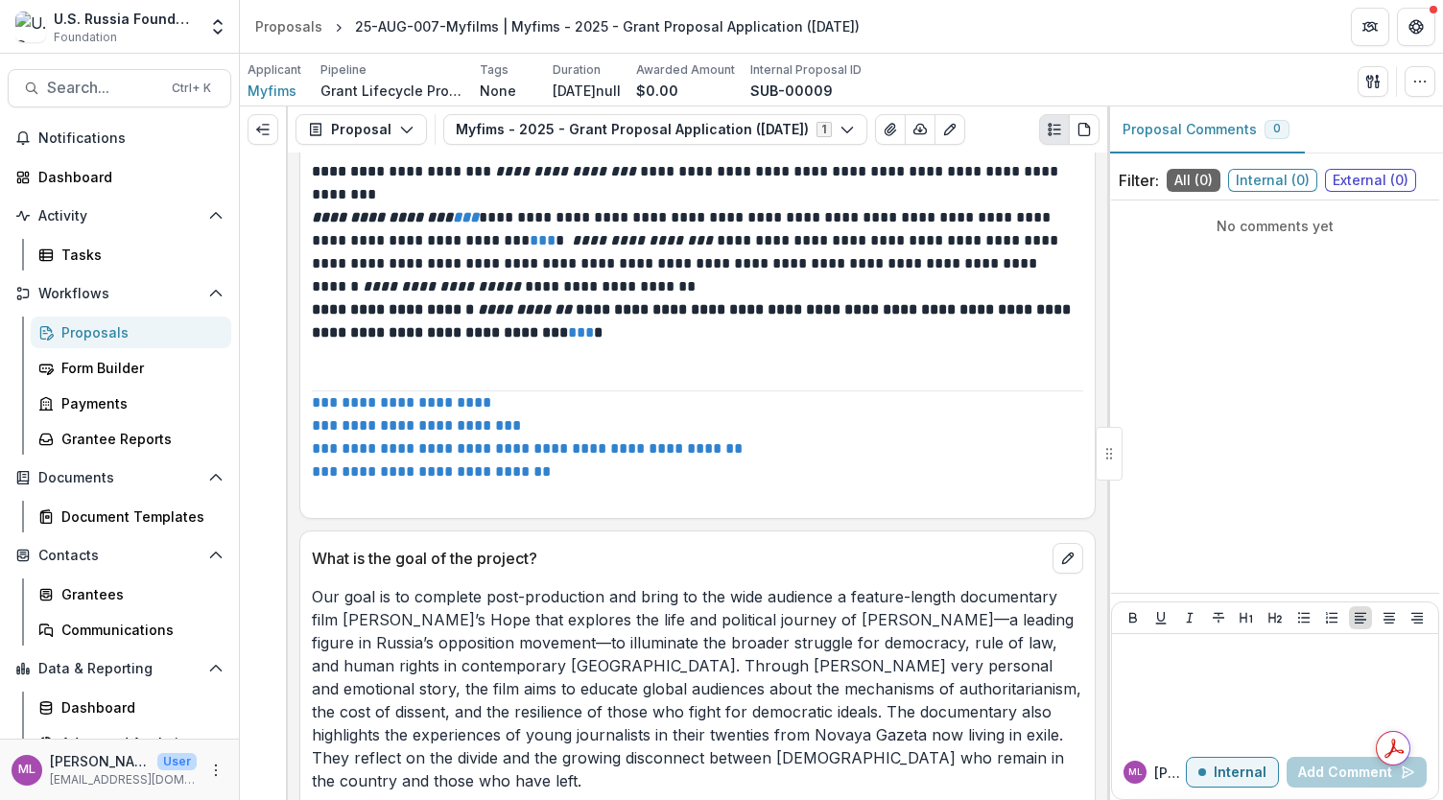
scroll to position [3716, 0]
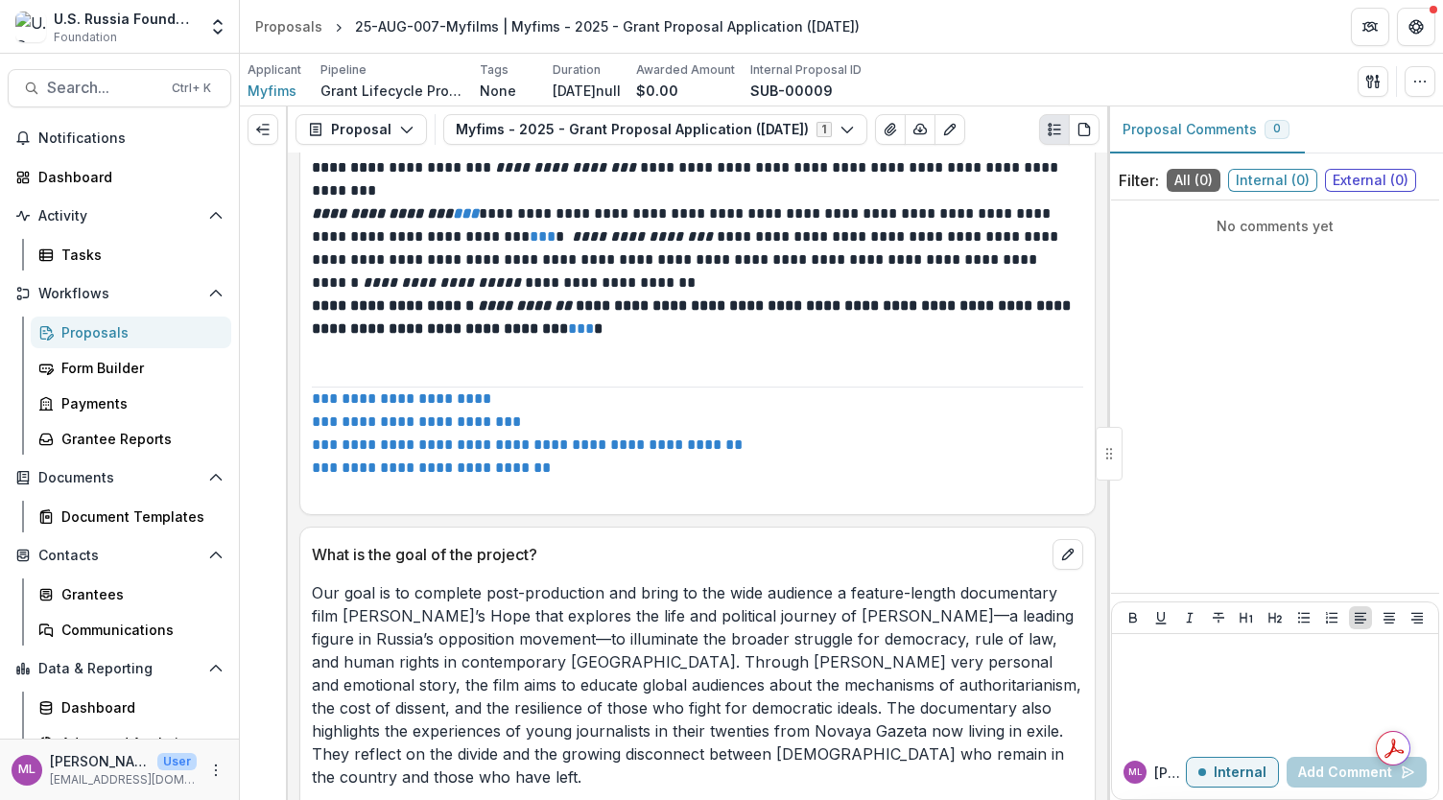
click at [484, 460] on link "**********" at bounding box center [445, 467] width 209 height 14
click at [482, 437] on link "**********" at bounding box center [541, 444] width 401 height 14
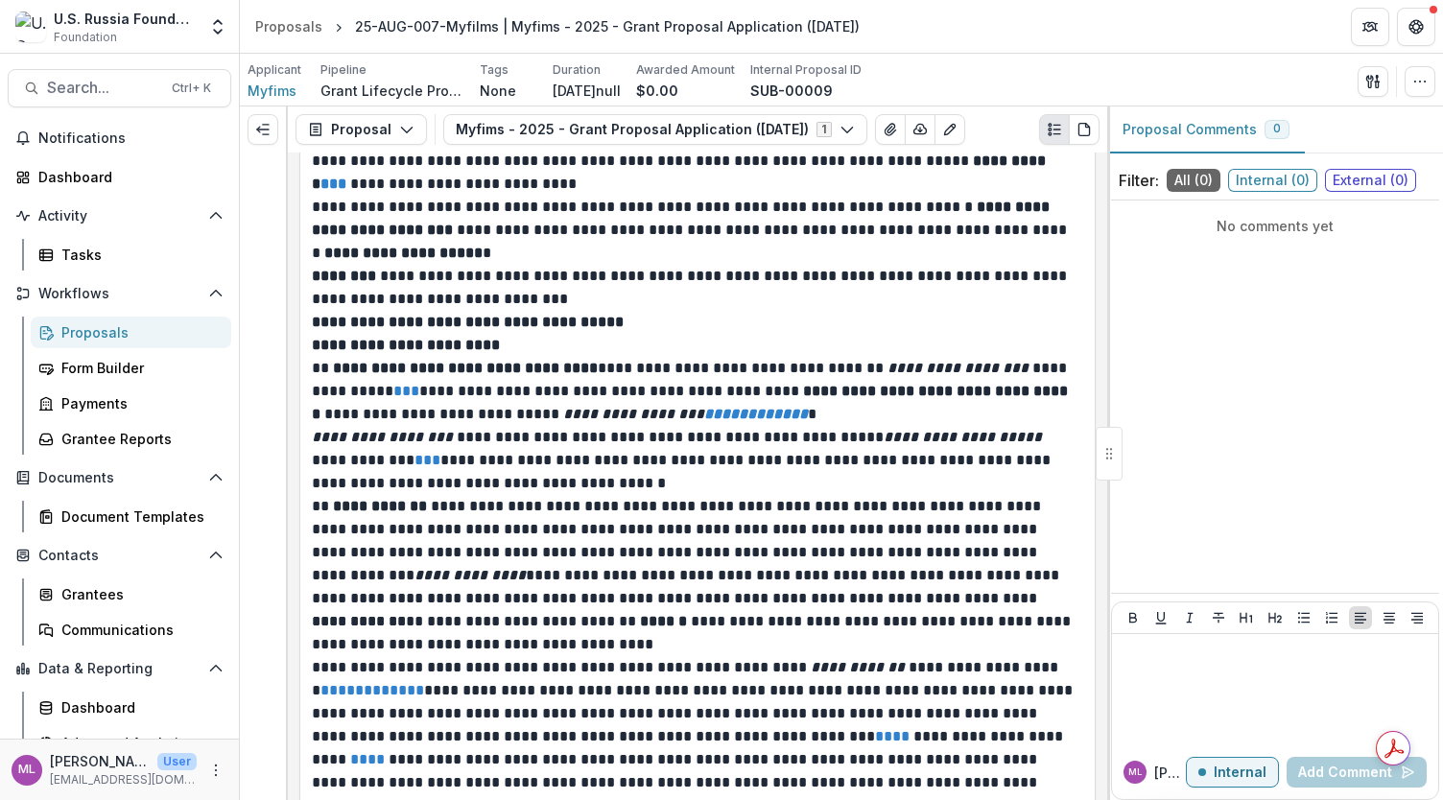
scroll to position [11207, 0]
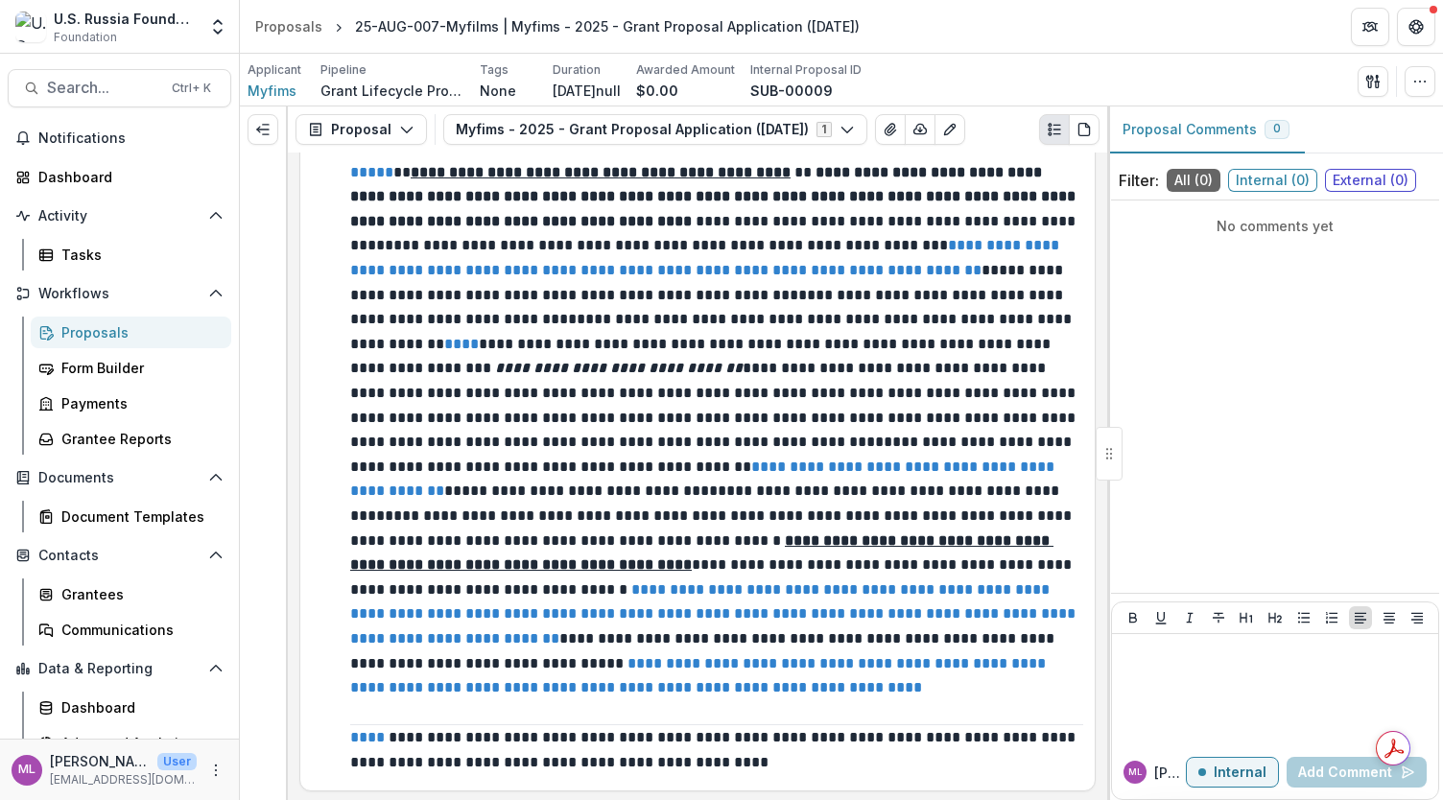
click at [483, 582] on link "**********" at bounding box center [714, 613] width 729 height 63
click at [1383, 173] on span "External ( 0 )" at bounding box center [1370, 180] width 91 height 23
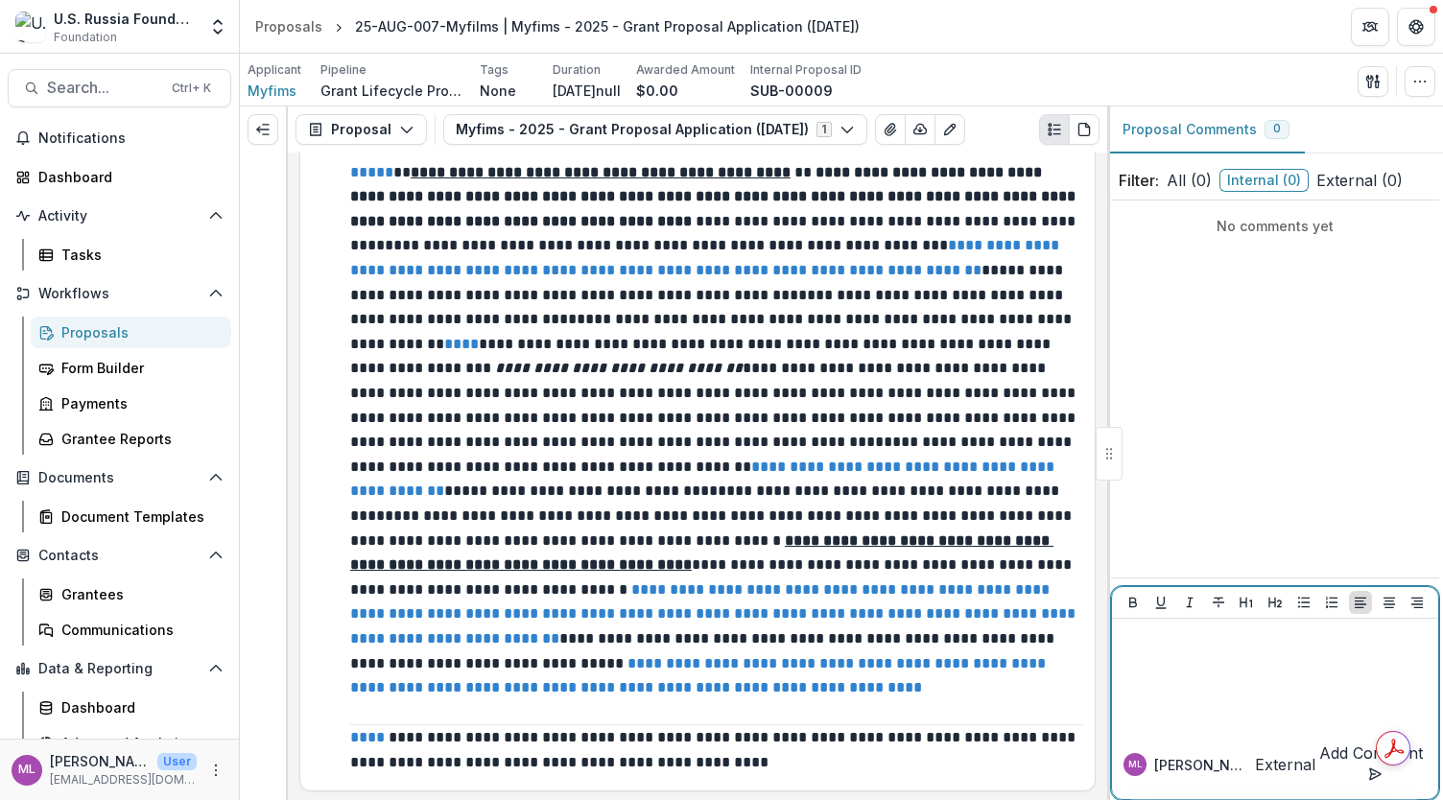
click at [1170, 647] on p at bounding box center [1274, 636] width 311 height 21
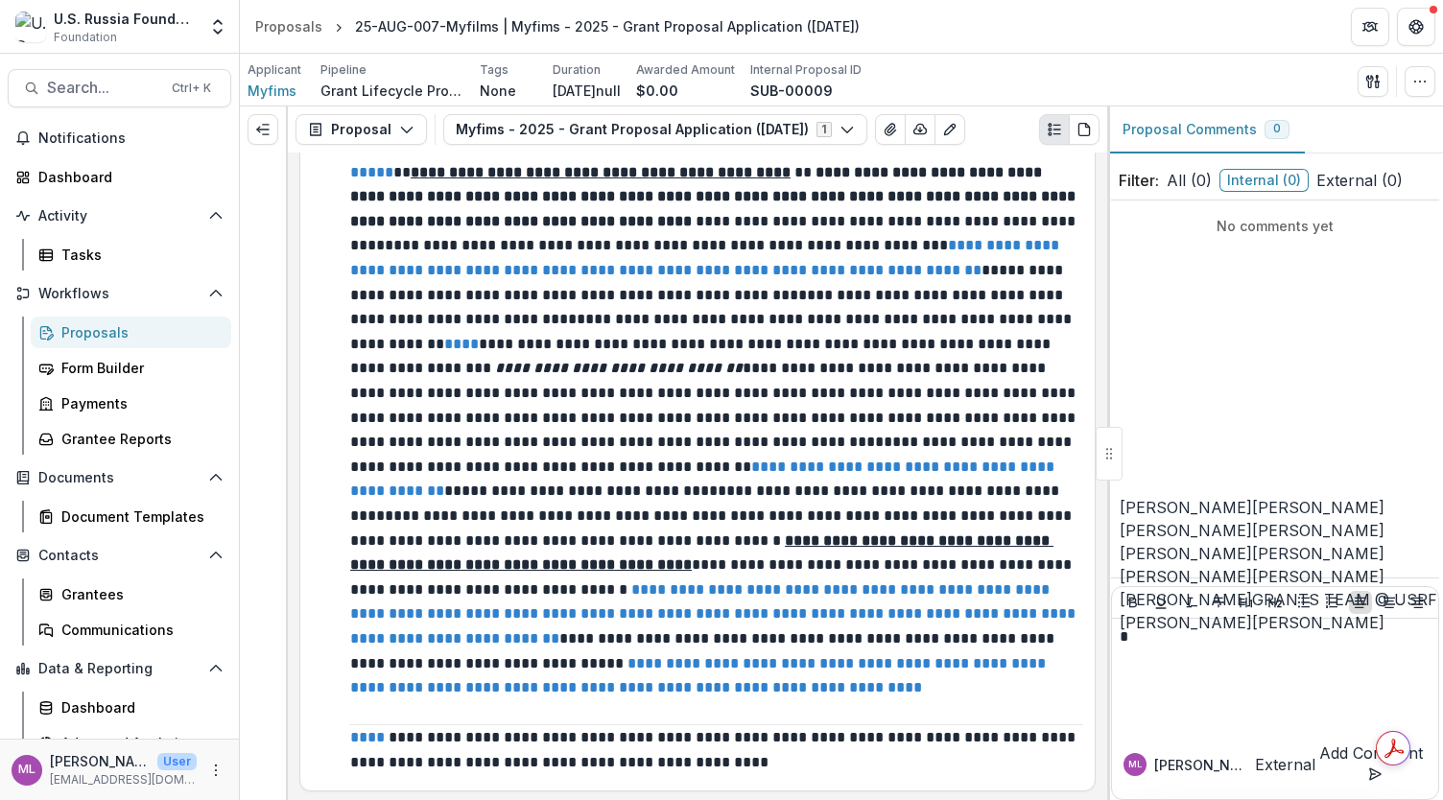
click at [1229, 496] on button "Marianna Yarovskaya" at bounding box center [1185, 507] width 132 height 23
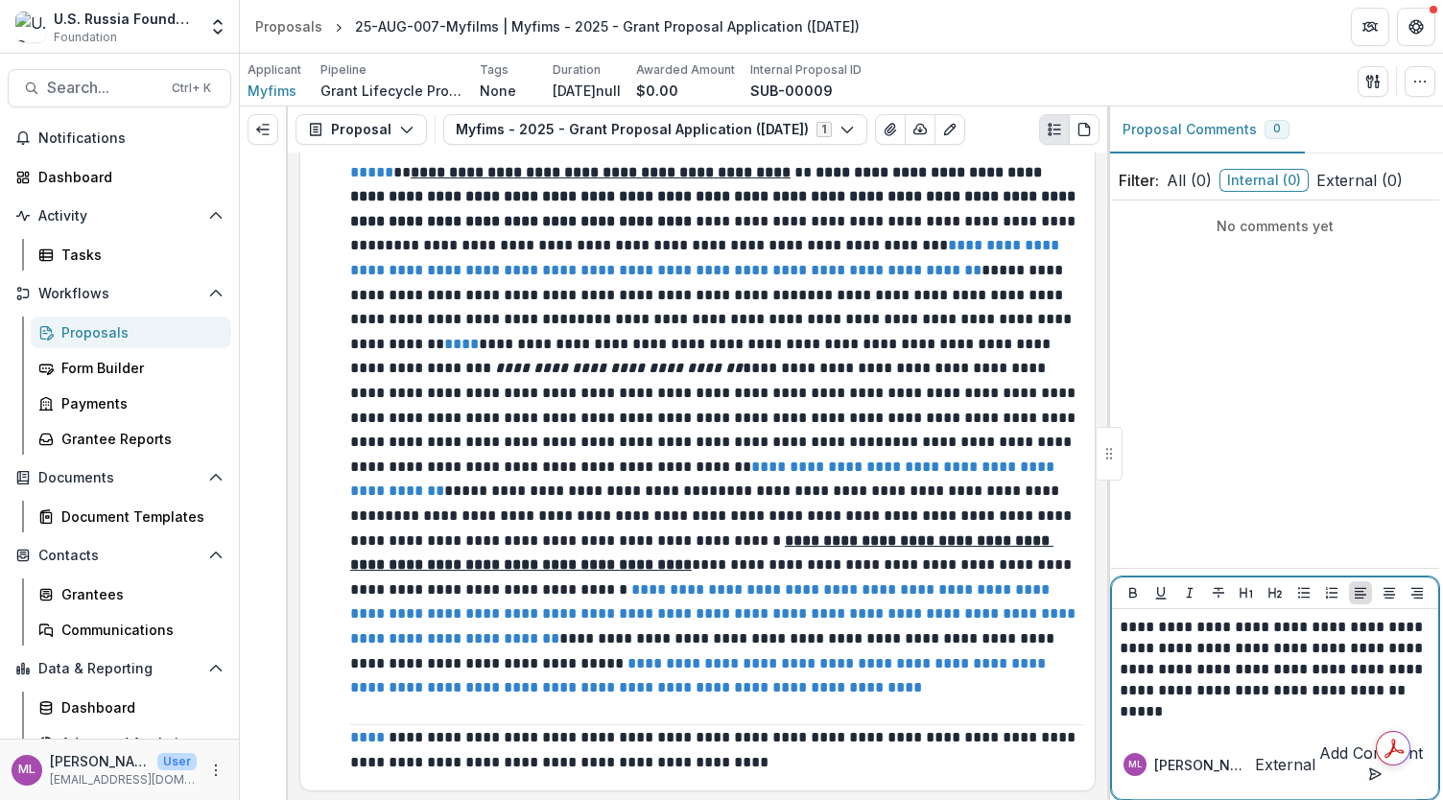
click at [1244, 688] on p "**********" at bounding box center [1275, 659] width 312 height 84
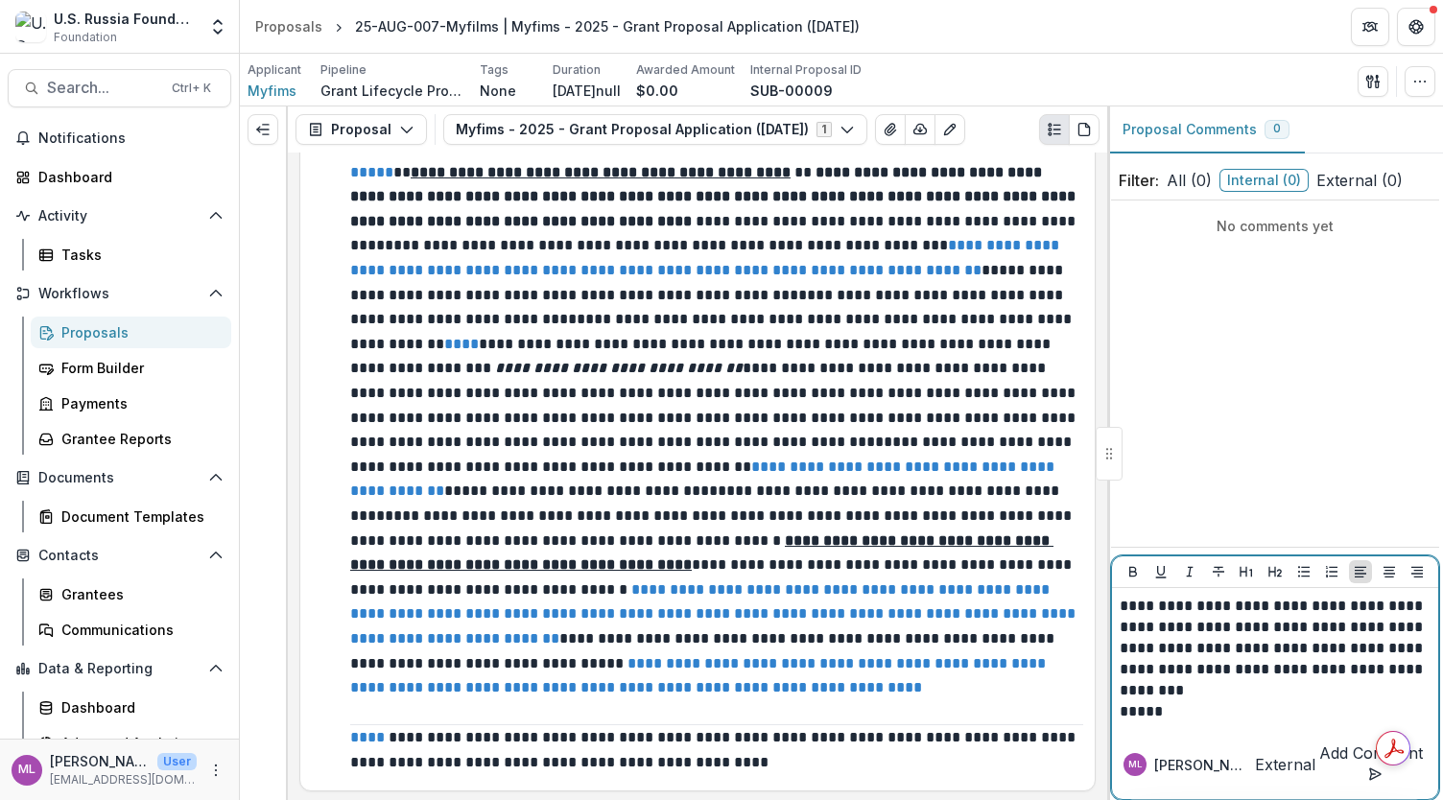
click at [1359, 774] on button "Add Comment" at bounding box center [1370, 764] width 111 height 46
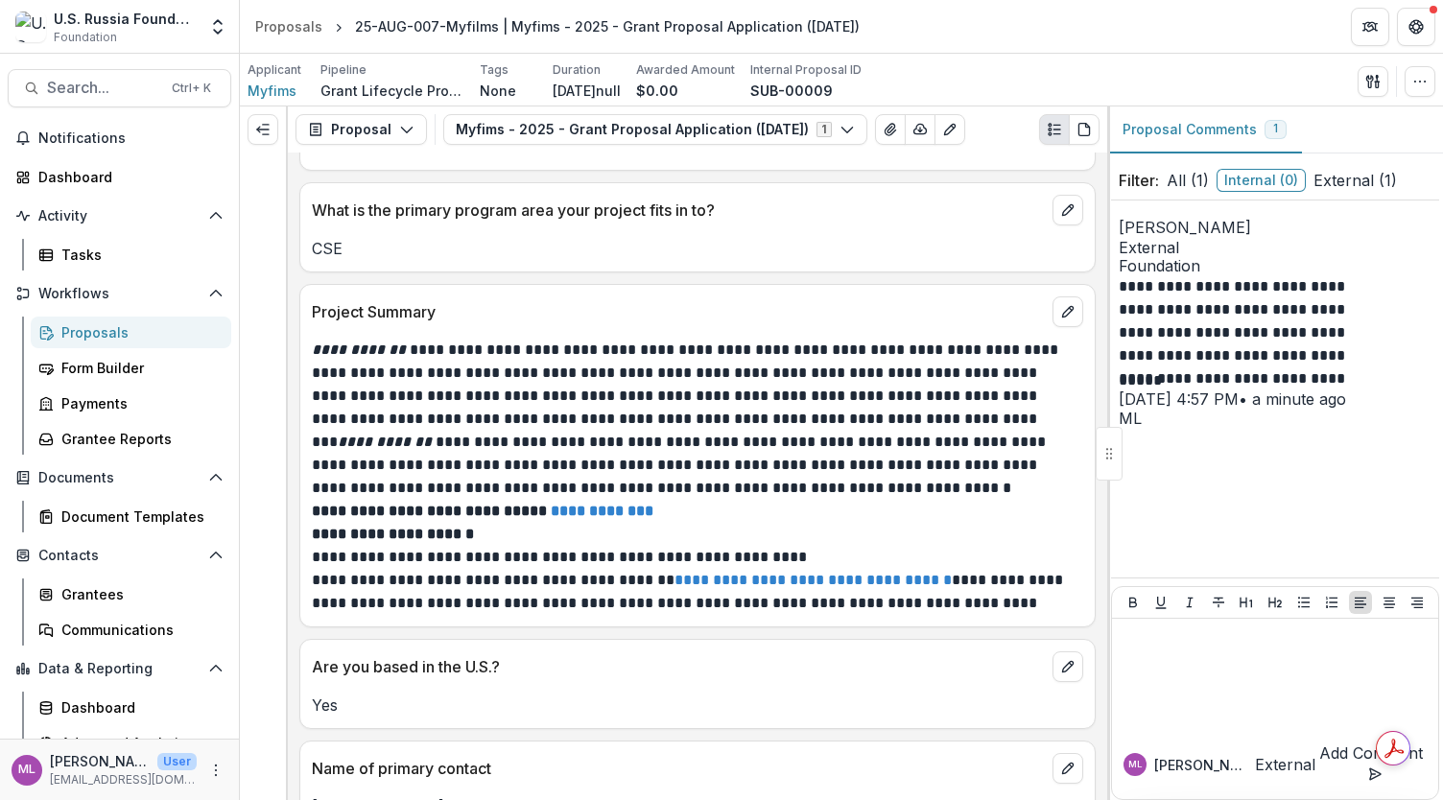
scroll to position [1692, 0]
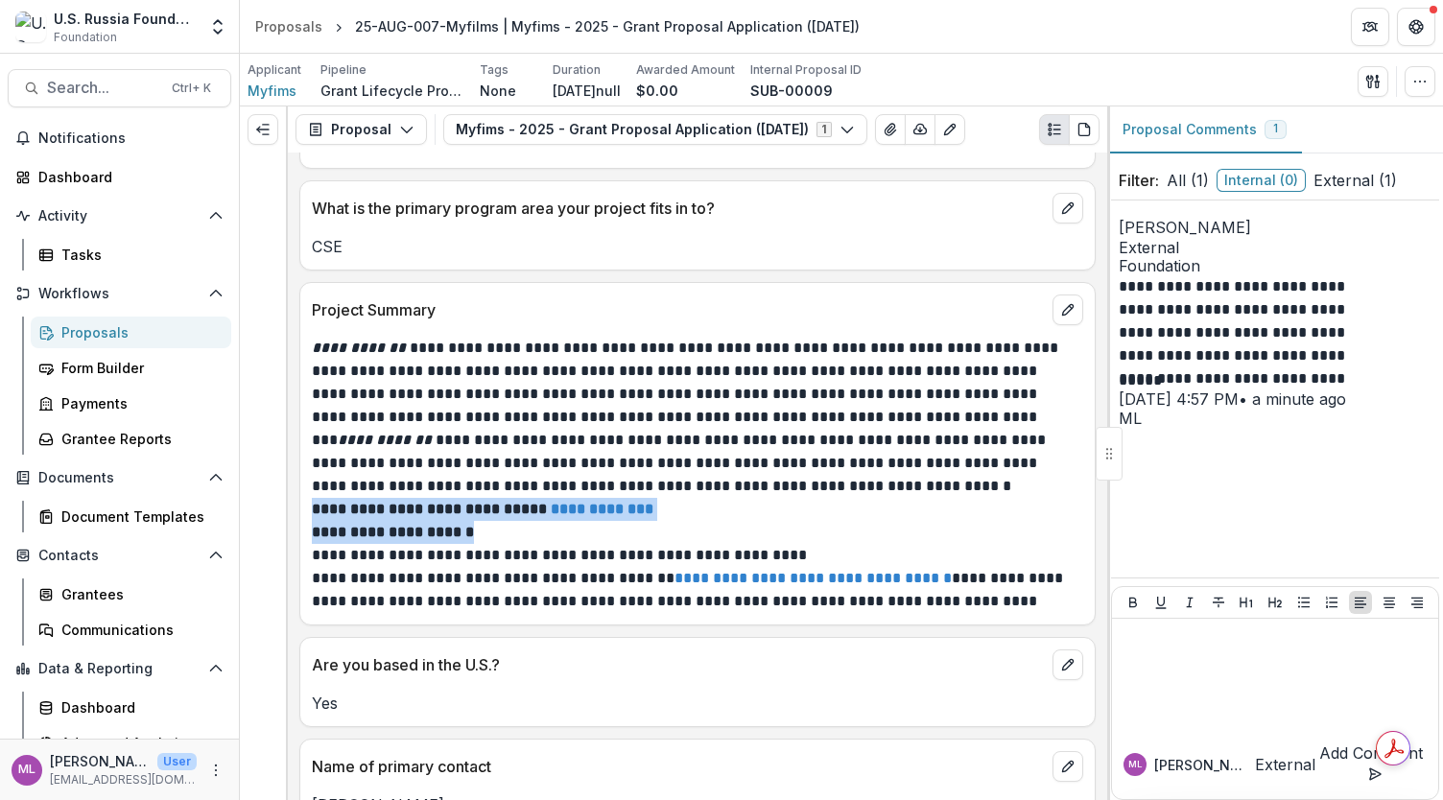
drag, startPoint x: 312, startPoint y: 496, endPoint x: 501, endPoint y: 524, distance: 191.0
click at [501, 524] on div "**********" at bounding box center [697, 475] width 771 height 276
copy div "**********"
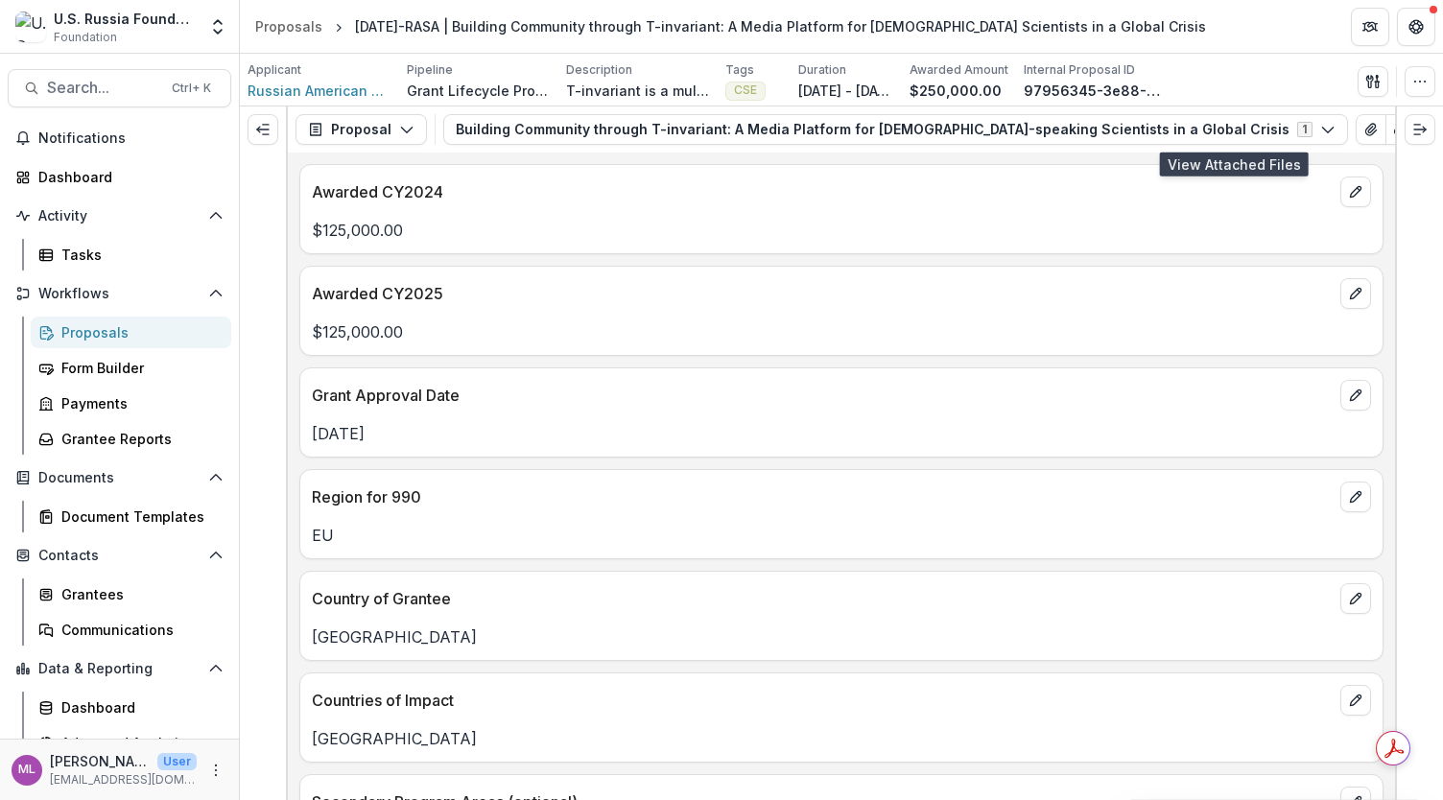
scroll to position [825, 0]
